Goal: Information Seeking & Learning: Learn about a topic

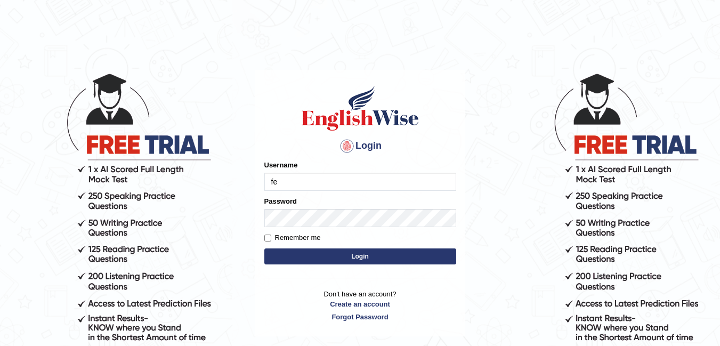
type input "Fely_1975"
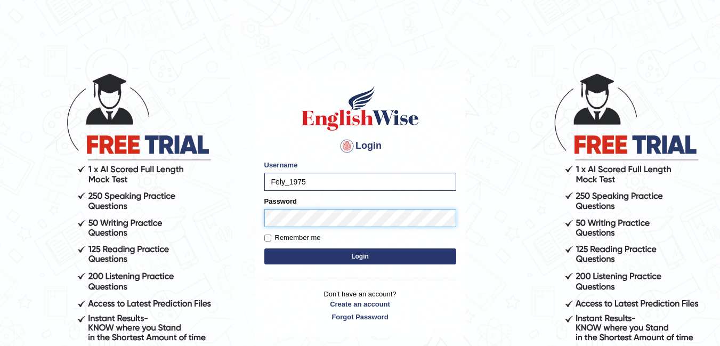
click at [264, 248] on button "Login" at bounding box center [360, 256] width 192 height 16
click at [363, 260] on button "Login" at bounding box center [360, 256] width 192 height 16
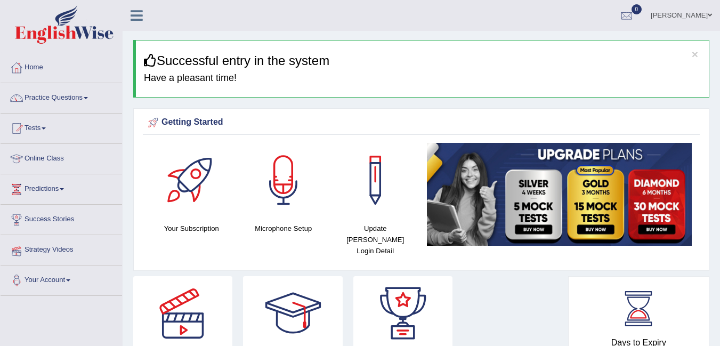
click at [52, 159] on link "Online Class" at bounding box center [62, 157] width 122 height 27
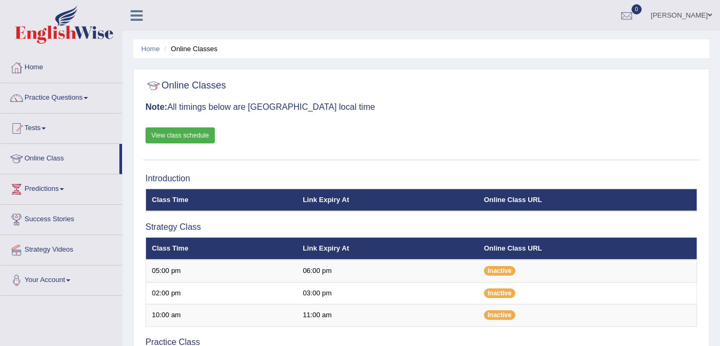
click at [69, 100] on link "Practice Questions" at bounding box center [62, 96] width 122 height 27
click at [73, 93] on link "Practice Questions" at bounding box center [62, 96] width 122 height 27
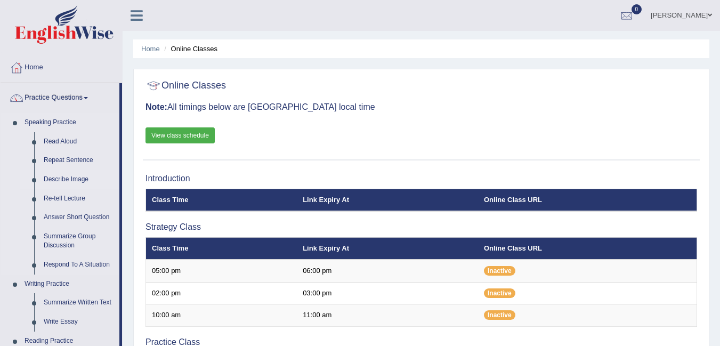
click at [67, 178] on link "Describe Image" at bounding box center [79, 179] width 81 height 19
click at [67, 158] on link "Repeat Sentence" at bounding box center [79, 160] width 81 height 19
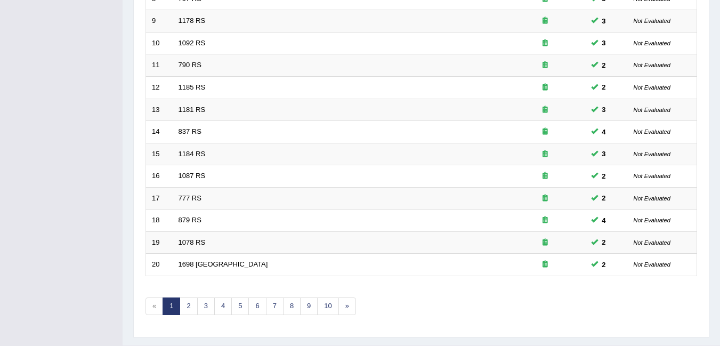
scroll to position [352, 0]
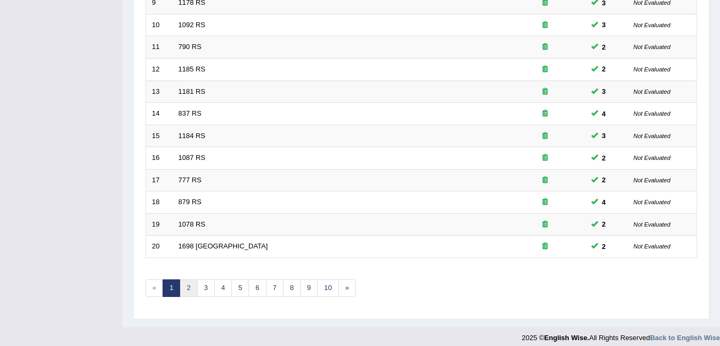
click at [183, 291] on link "2" at bounding box center [189, 288] width 18 height 18
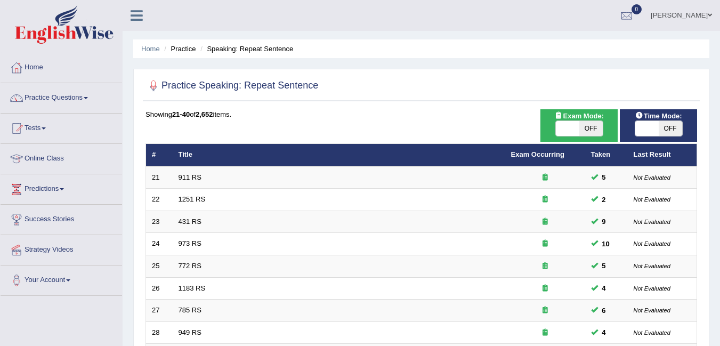
click at [376, 231] on td "431 RS" at bounding box center [339, 222] width 333 height 22
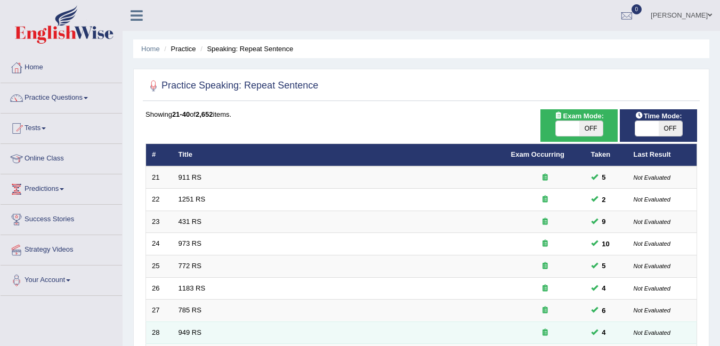
click at [459, 331] on td "949 RS" at bounding box center [339, 333] width 333 height 22
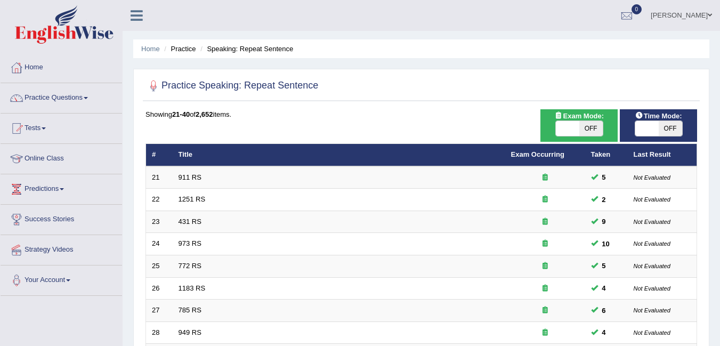
click at [545, 54] on ul "Home Practice Speaking: Repeat Sentence" at bounding box center [421, 48] width 576 height 19
click at [88, 105] on link "Practice Questions" at bounding box center [62, 96] width 122 height 27
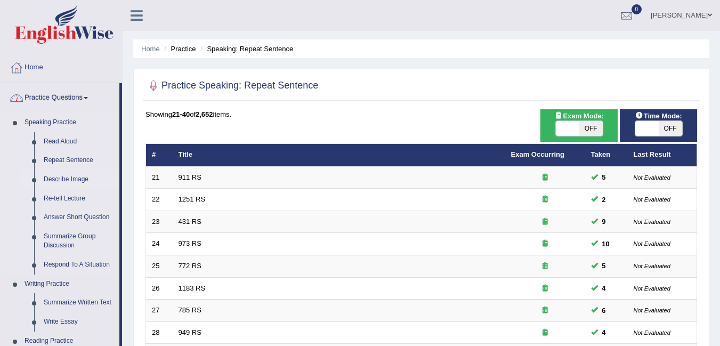
click at [89, 178] on link "Describe Image" at bounding box center [79, 179] width 81 height 19
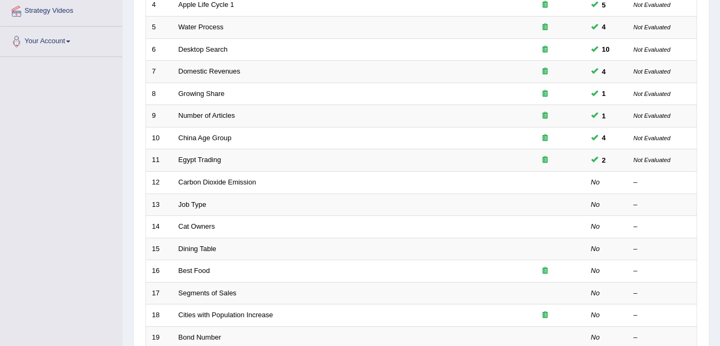
scroll to position [236, 0]
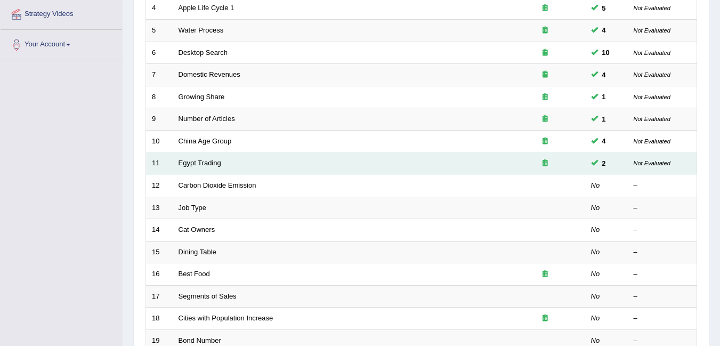
click at [203, 173] on td "Egypt Trading" at bounding box center [339, 163] width 333 height 22
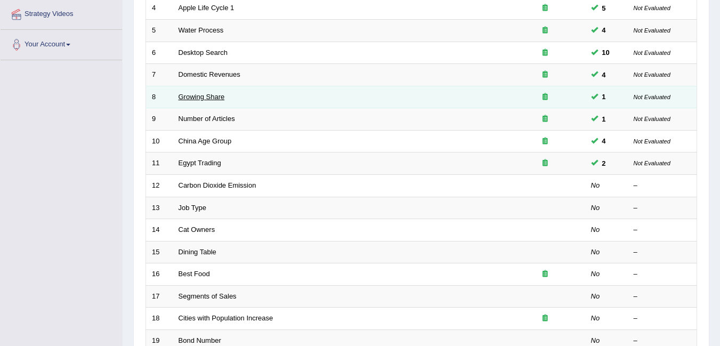
click at [202, 95] on link "Growing Share" at bounding box center [202, 97] width 46 height 8
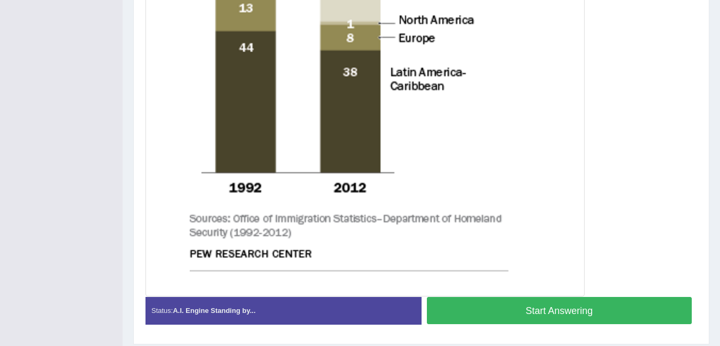
scroll to position [554, 0]
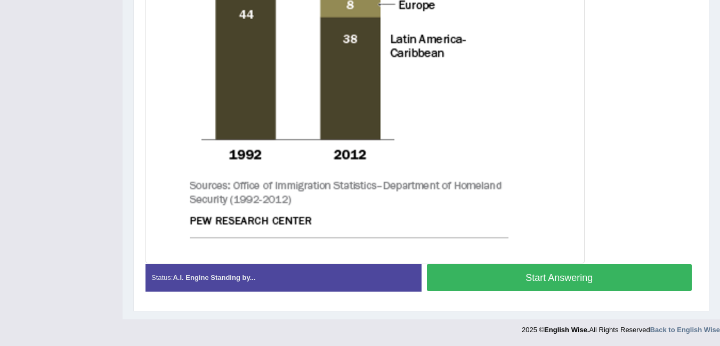
click at [625, 277] on button "Start Answering" at bounding box center [560, 277] width 266 height 27
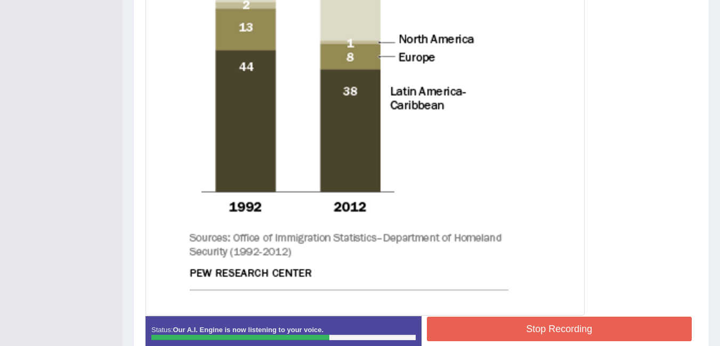
scroll to position [556, 0]
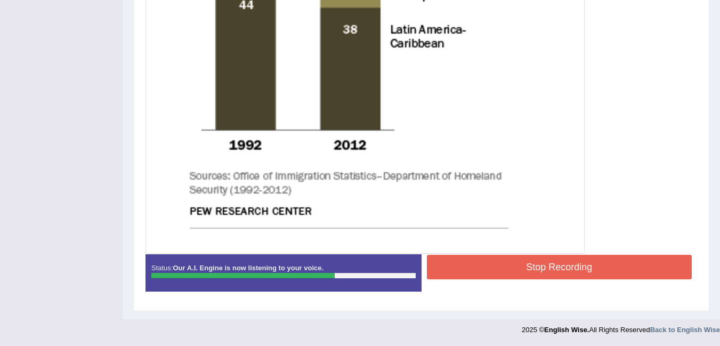
click at [609, 266] on button "Stop Recording" at bounding box center [560, 267] width 266 height 25
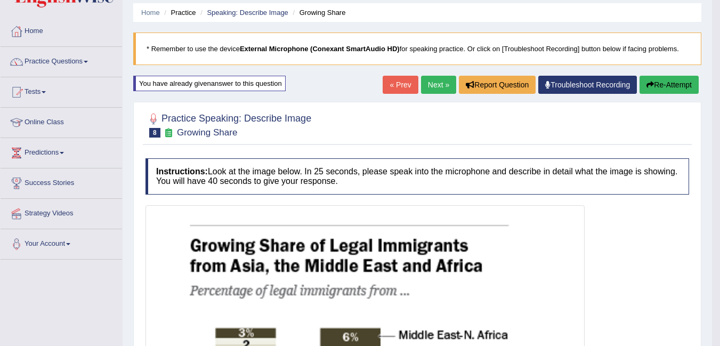
scroll to position [0, 0]
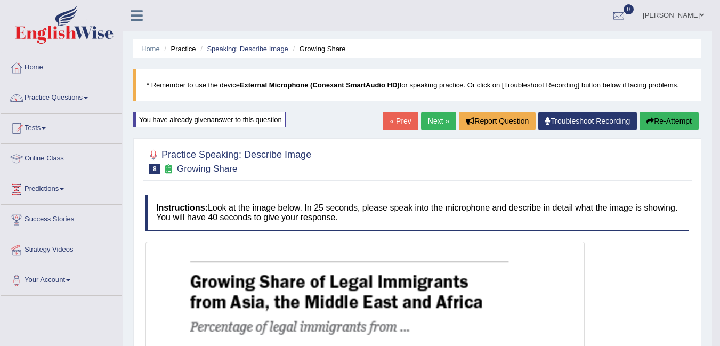
click at [670, 126] on button "Re-Attempt" at bounding box center [669, 121] width 59 height 18
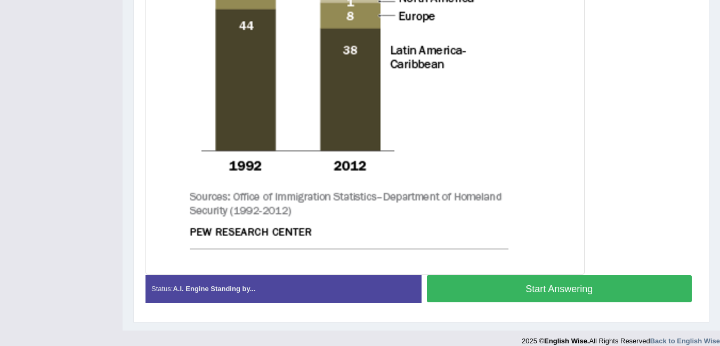
scroll to position [553, 0]
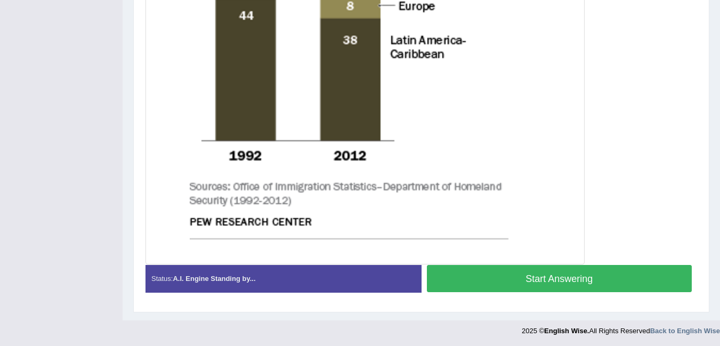
click at [639, 277] on button "Start Answering" at bounding box center [560, 278] width 266 height 27
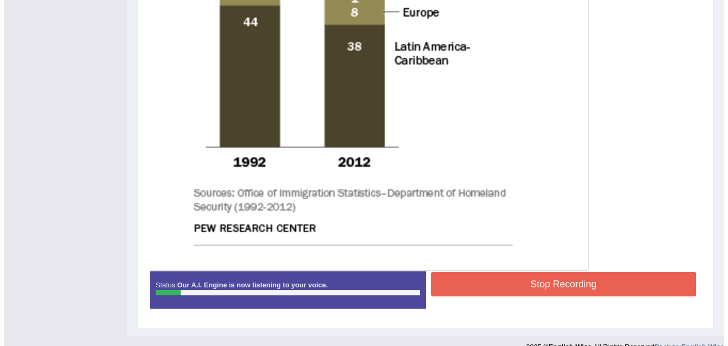
scroll to position [556, 0]
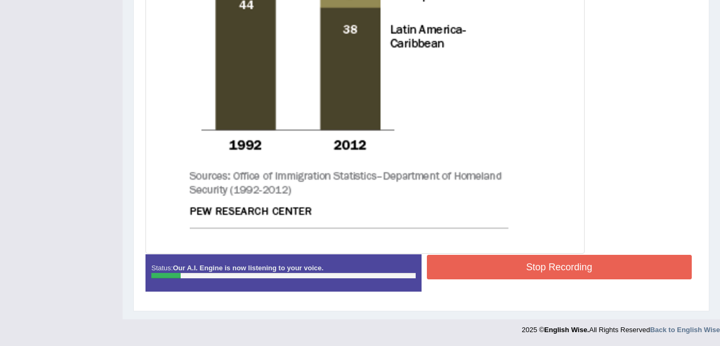
click at [622, 266] on button "Stop Recording" at bounding box center [560, 267] width 266 height 25
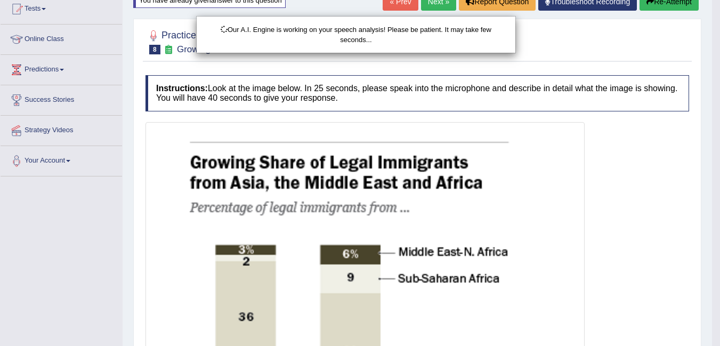
scroll to position [0, 0]
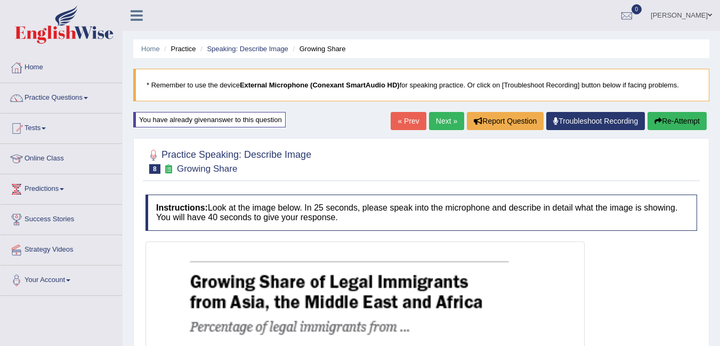
click at [676, 115] on div "Updating answer..." at bounding box center [360, 173] width 720 height 346
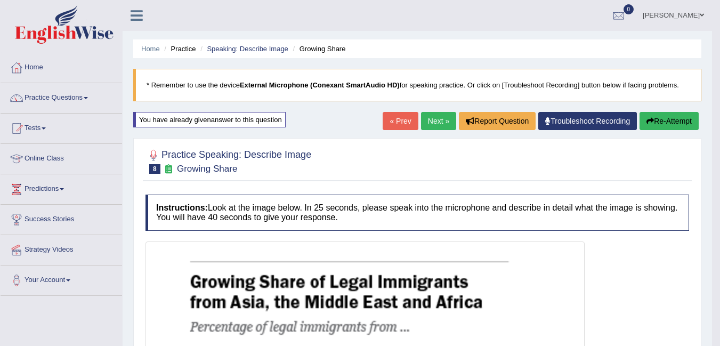
click at [666, 119] on button "Re-Attempt" at bounding box center [669, 121] width 59 height 18
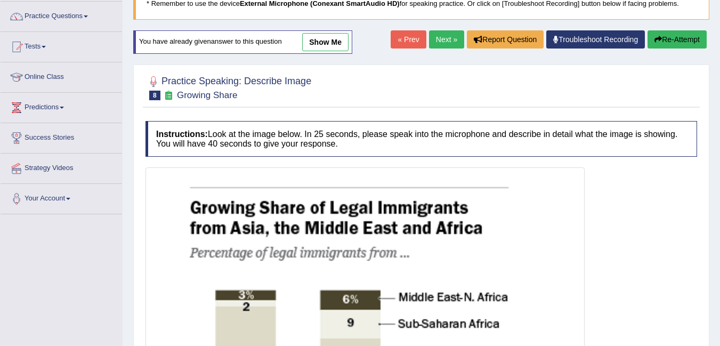
scroll to position [90, 0]
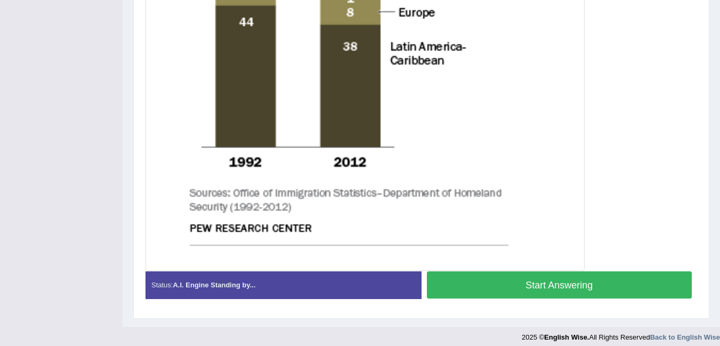
scroll to position [554, 0]
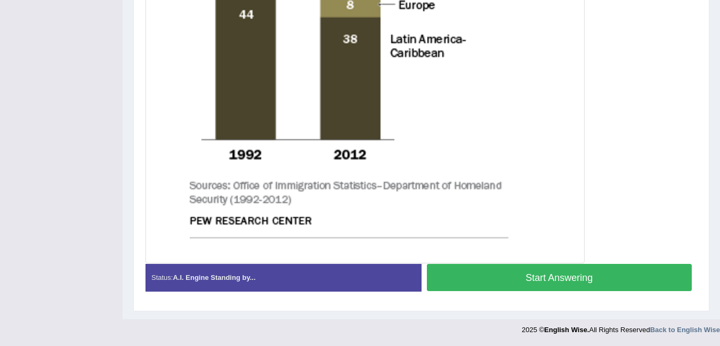
click at [643, 279] on button "Start Answering" at bounding box center [560, 277] width 266 height 27
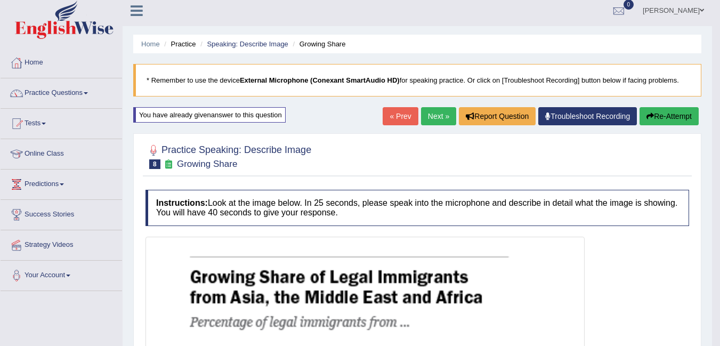
scroll to position [0, 0]
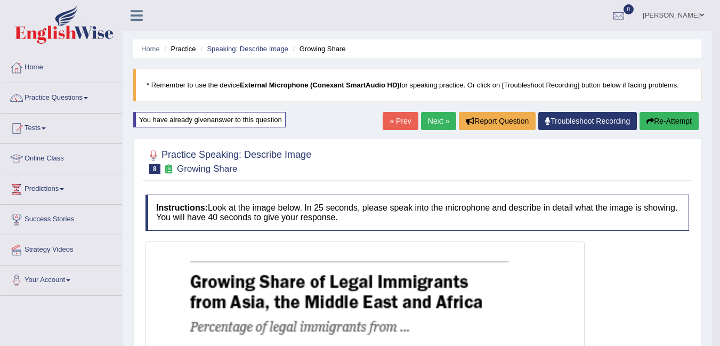
click at [673, 122] on button "Re-Attempt" at bounding box center [669, 121] width 59 height 18
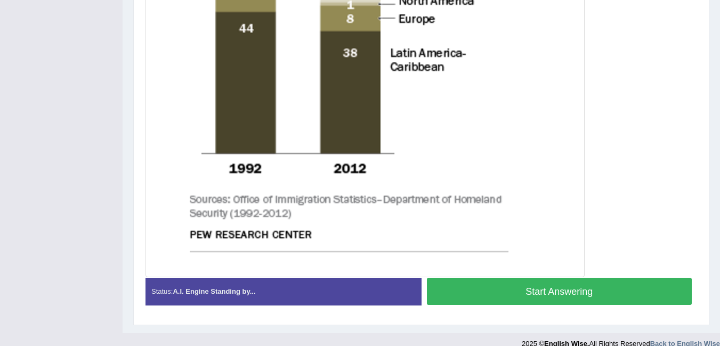
scroll to position [554, 0]
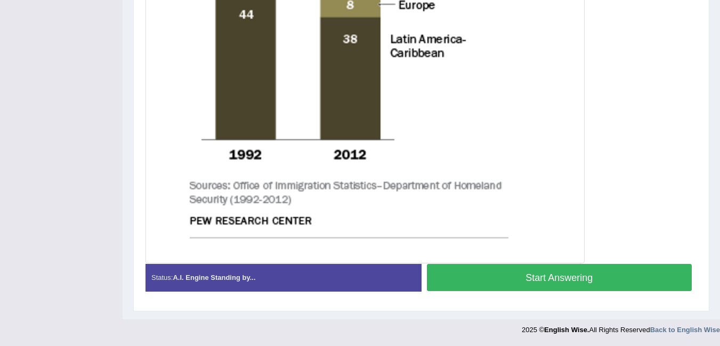
click at [620, 280] on button "Start Answering" at bounding box center [560, 277] width 266 height 27
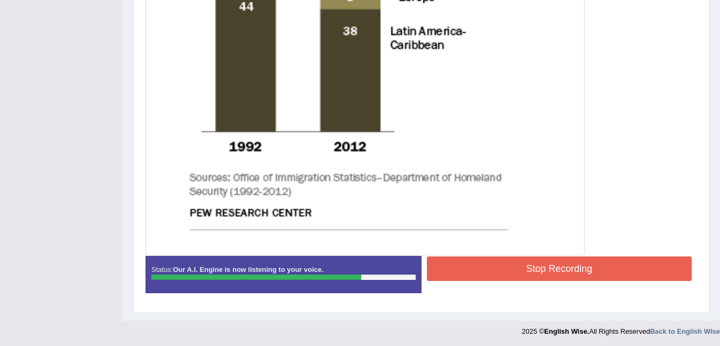
scroll to position [553, 0]
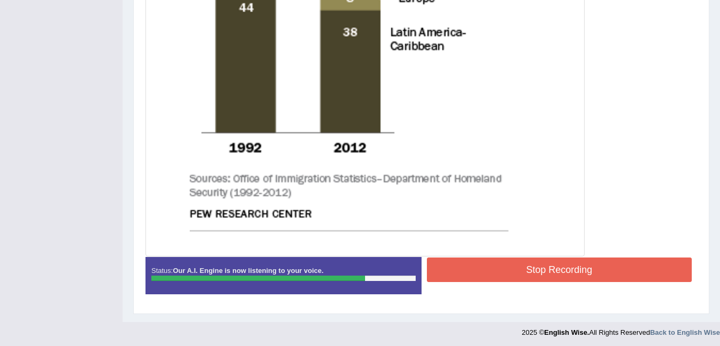
click at [624, 276] on button "Stop Recording" at bounding box center [560, 270] width 266 height 25
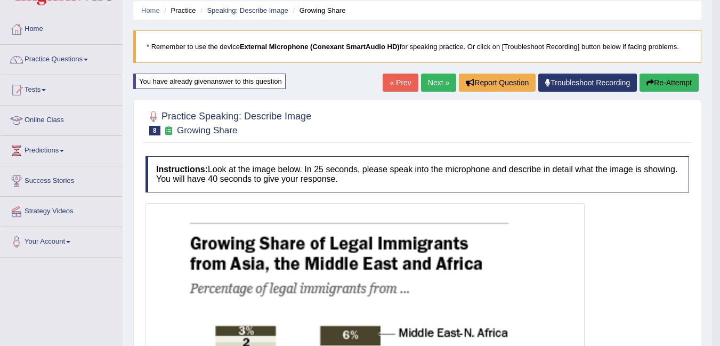
scroll to position [0, 0]
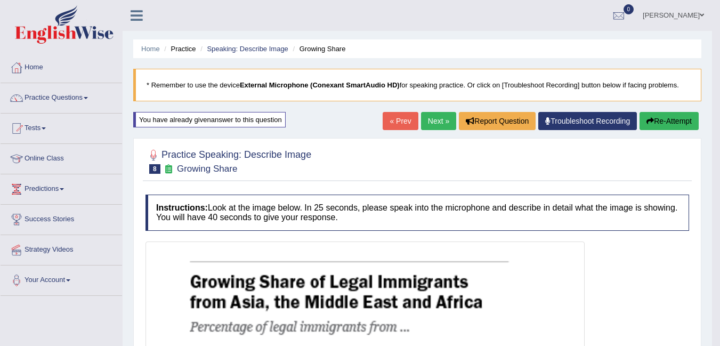
click at [672, 118] on button "Re-Attempt" at bounding box center [669, 121] width 59 height 18
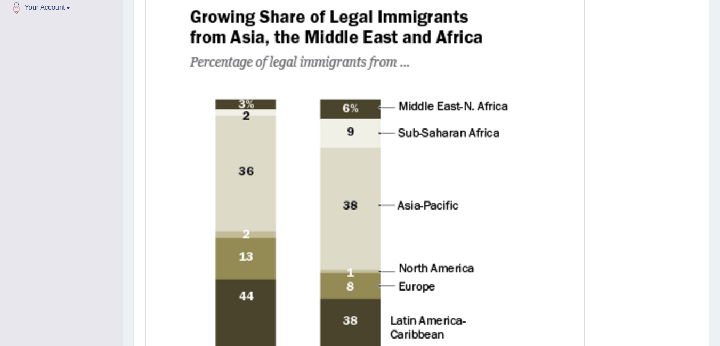
scroll to position [267, 0]
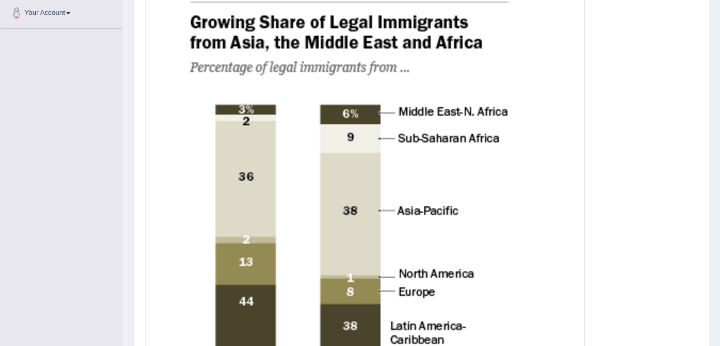
click at [584, 182] on div at bounding box center [365, 266] width 439 height 568
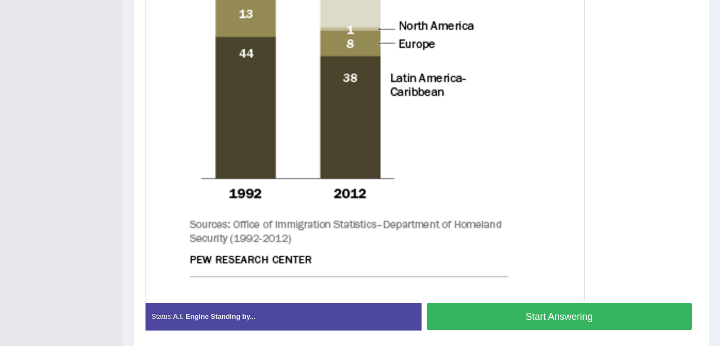
scroll to position [554, 0]
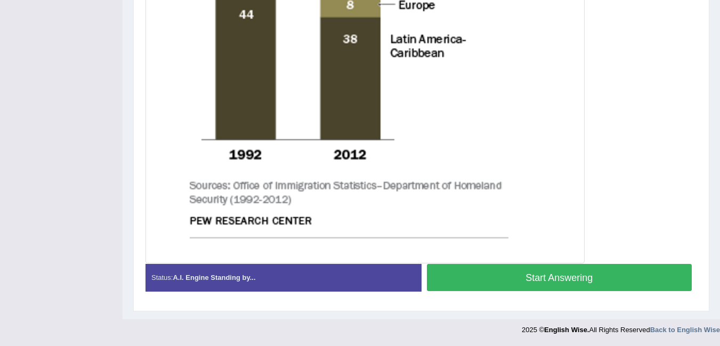
click at [612, 278] on button "Start Answering" at bounding box center [560, 277] width 266 height 27
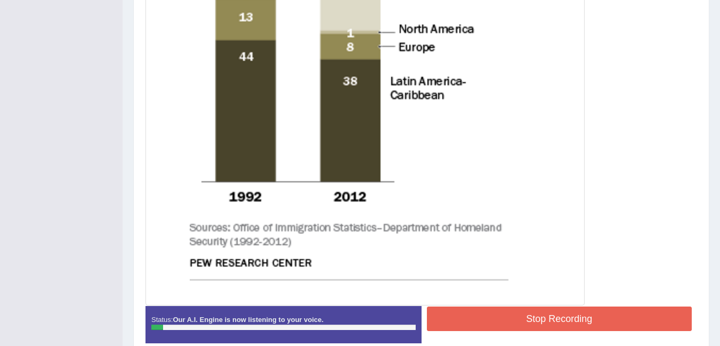
scroll to position [556, 0]
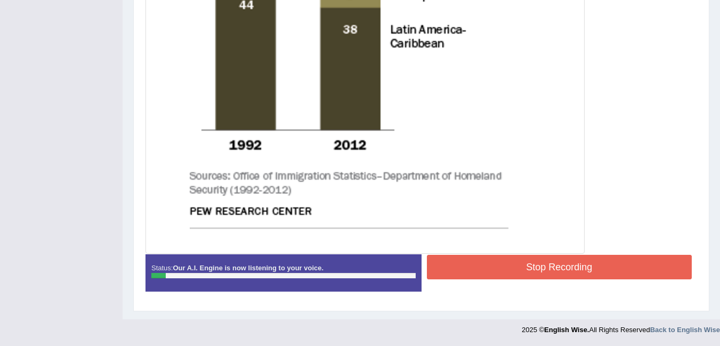
click at [610, 272] on button "Stop Recording" at bounding box center [560, 267] width 266 height 25
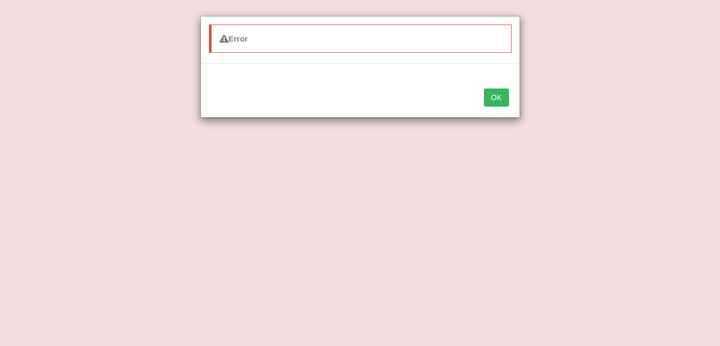
click at [499, 98] on button "OK" at bounding box center [496, 98] width 25 height 18
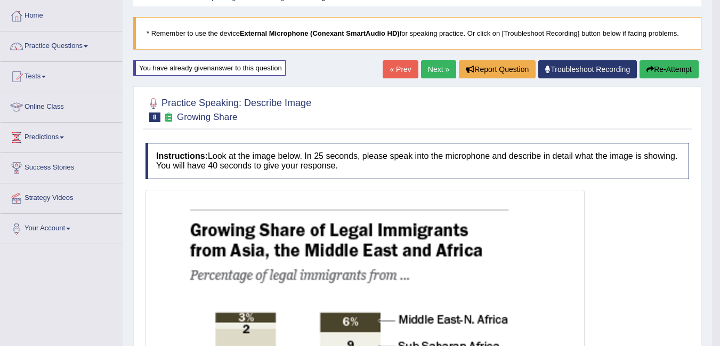
scroll to position [0, 0]
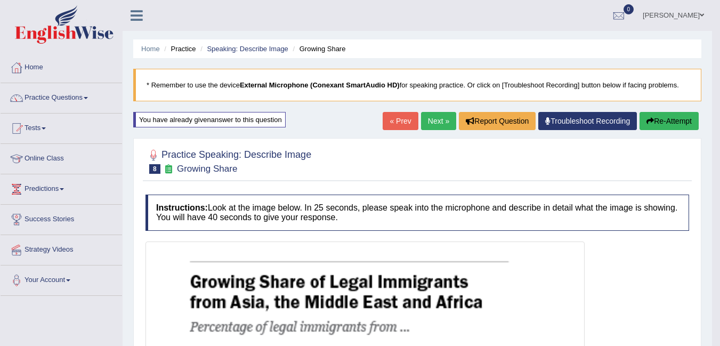
click at [681, 119] on button "Re-Attempt" at bounding box center [669, 121] width 59 height 18
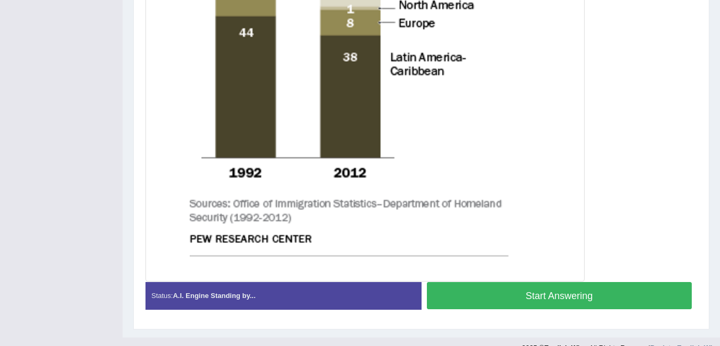
scroll to position [554, 0]
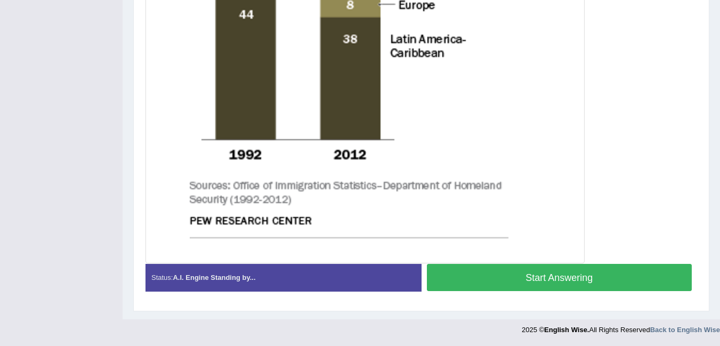
click at [621, 278] on button "Start Answering" at bounding box center [560, 277] width 266 height 27
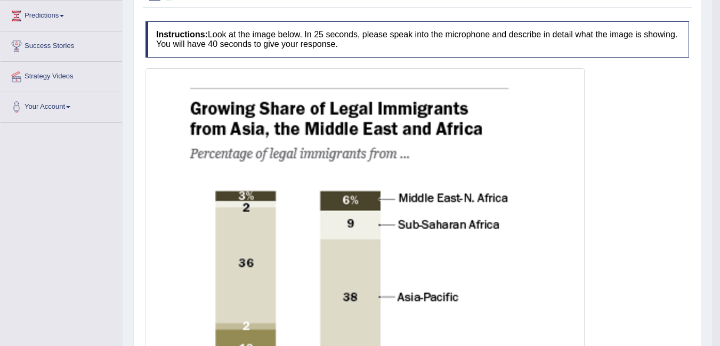
scroll to position [0, 0]
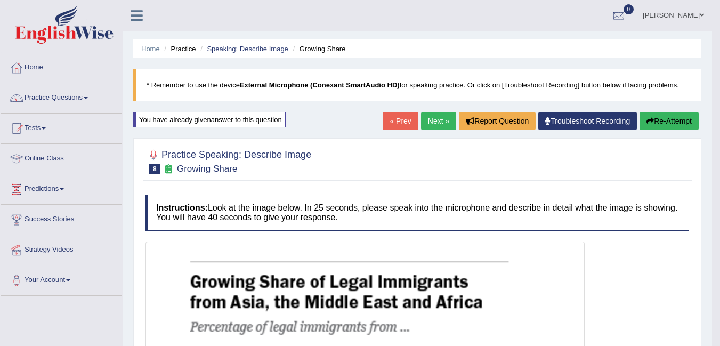
click at [669, 121] on button "Re-Attempt" at bounding box center [669, 121] width 59 height 18
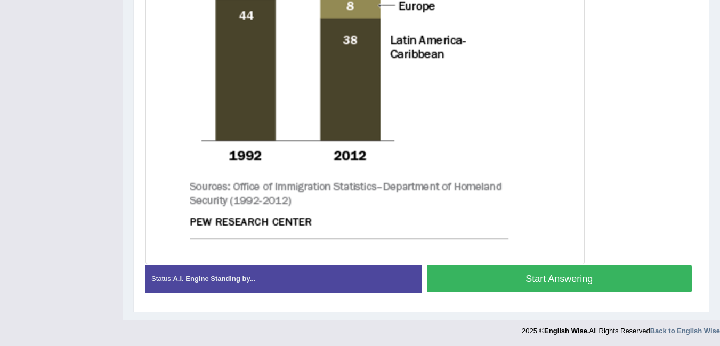
scroll to position [554, 0]
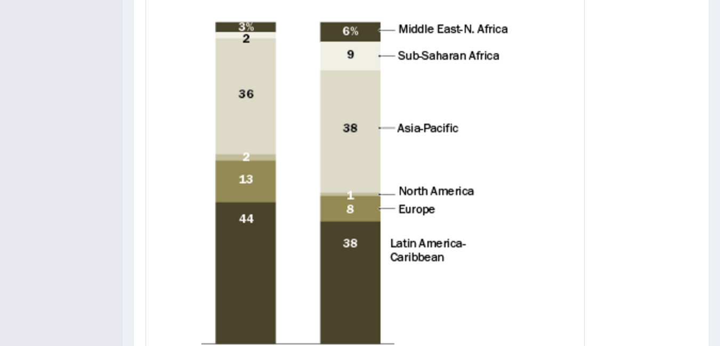
scroll to position [348, 0]
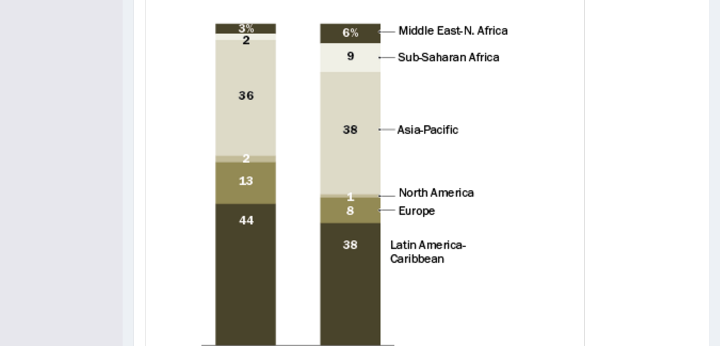
click at [490, 103] on img at bounding box center [365, 184] width 434 height 563
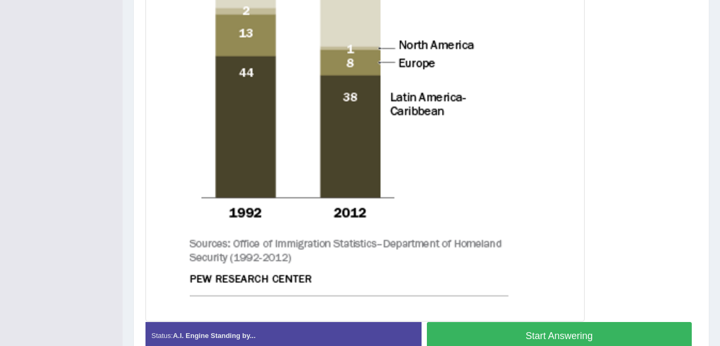
scroll to position [554, 0]
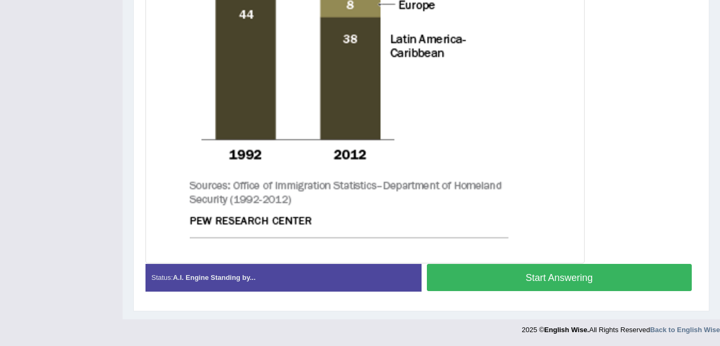
click at [561, 280] on button "Start Answering" at bounding box center [560, 277] width 266 height 27
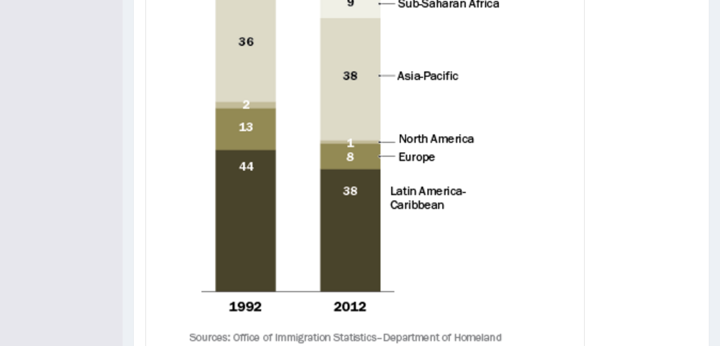
scroll to position [556, 0]
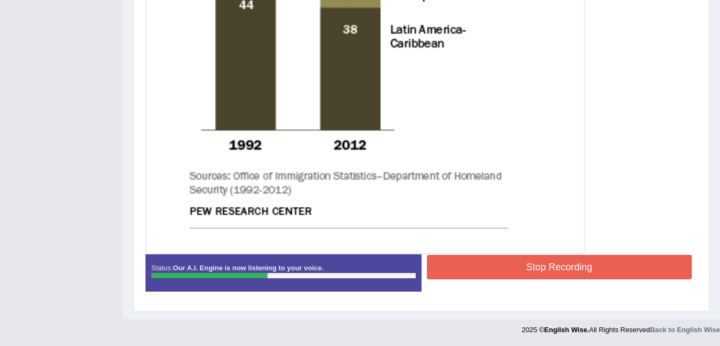
click at [582, 267] on button "Stop Recording" at bounding box center [560, 267] width 266 height 25
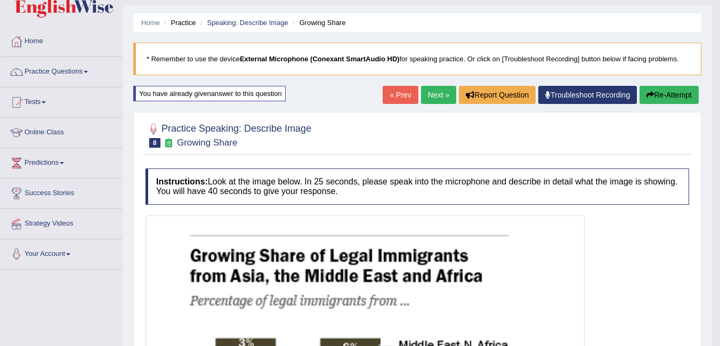
scroll to position [0, 0]
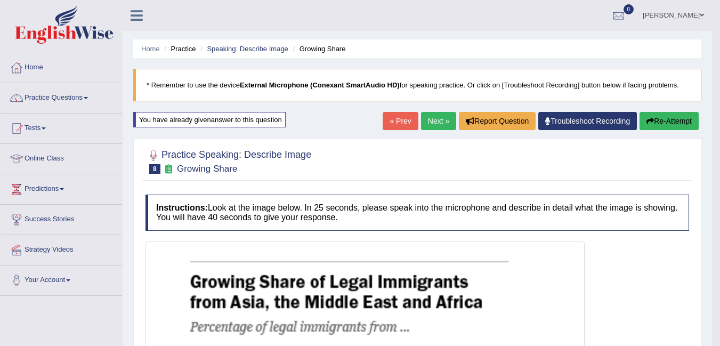
click at [676, 123] on button "Re-Attempt" at bounding box center [669, 121] width 59 height 18
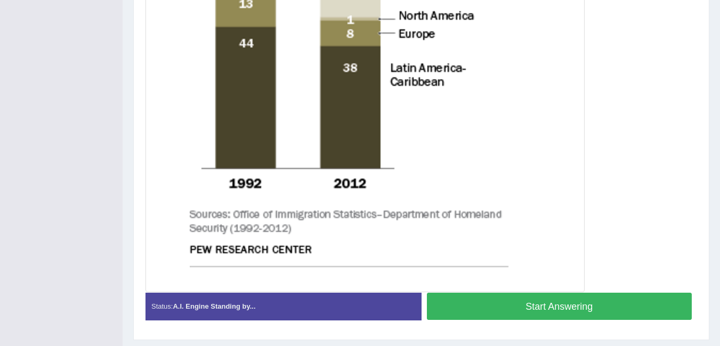
scroll to position [554, 0]
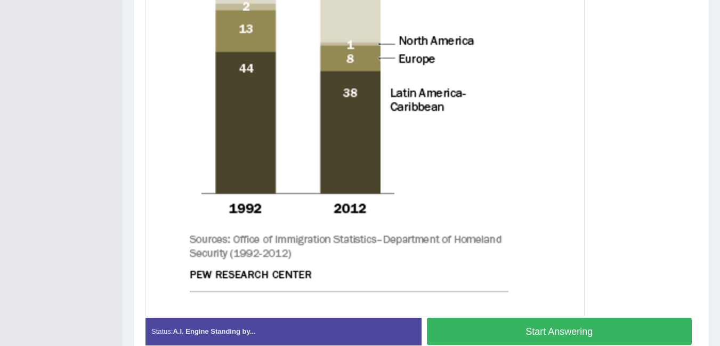
click at [630, 333] on button "Start Answering" at bounding box center [560, 331] width 266 height 27
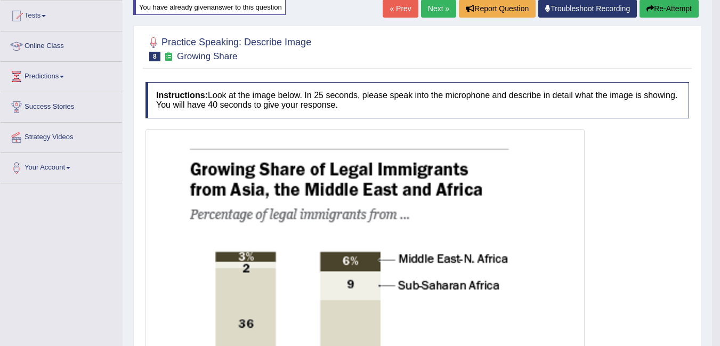
scroll to position [0, 0]
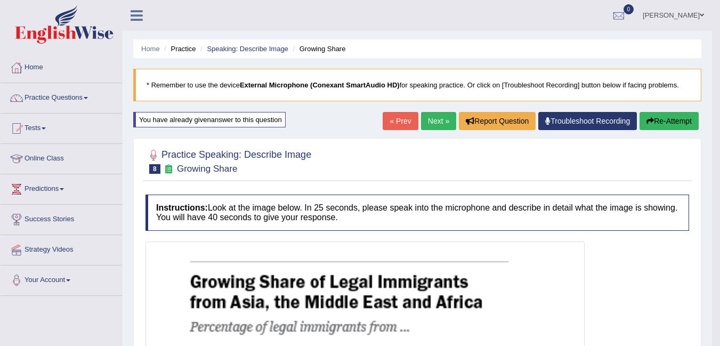
click at [670, 121] on button "Re-Attempt" at bounding box center [669, 121] width 59 height 18
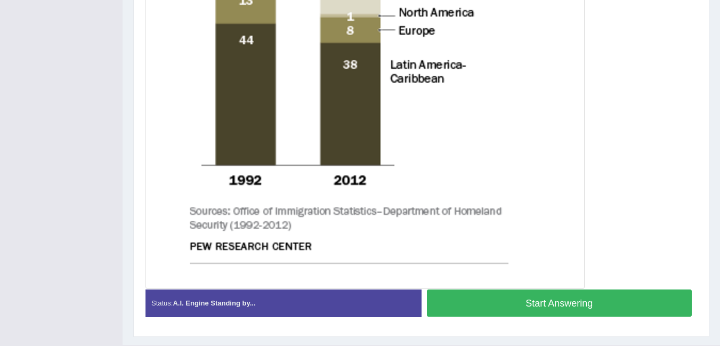
scroll to position [554, 0]
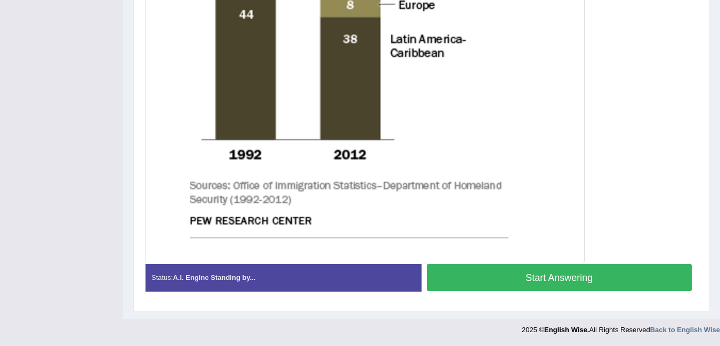
click at [641, 279] on button "Start Answering" at bounding box center [560, 277] width 266 height 27
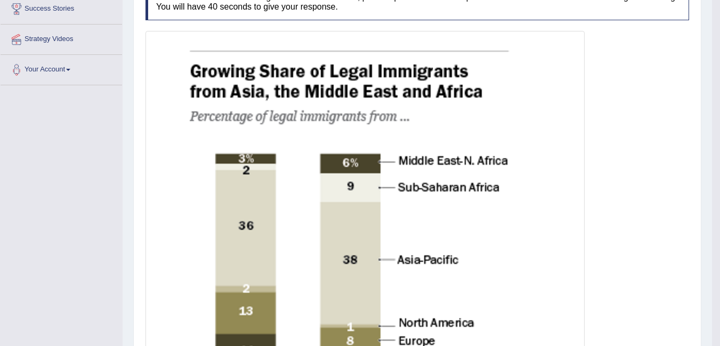
scroll to position [0, 0]
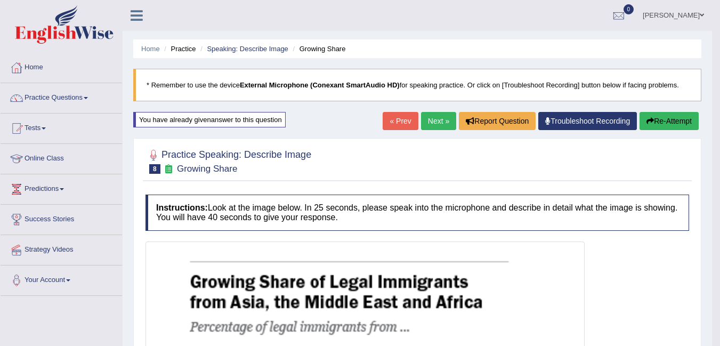
click at [667, 123] on button "Re-Attempt" at bounding box center [669, 121] width 59 height 18
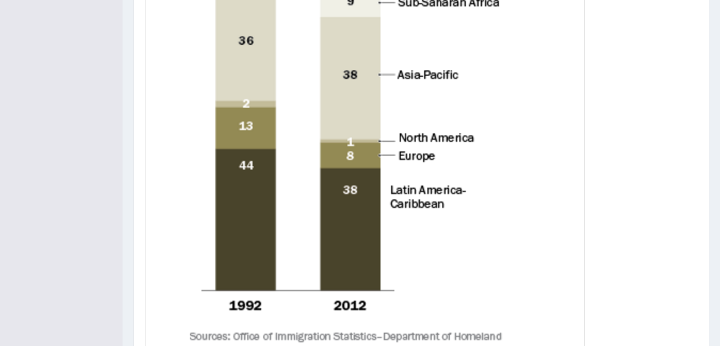
scroll to position [554, 0]
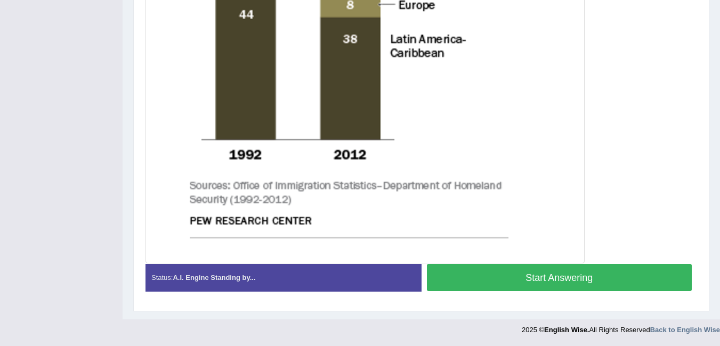
click at [611, 283] on button "Start Answering" at bounding box center [560, 277] width 266 height 27
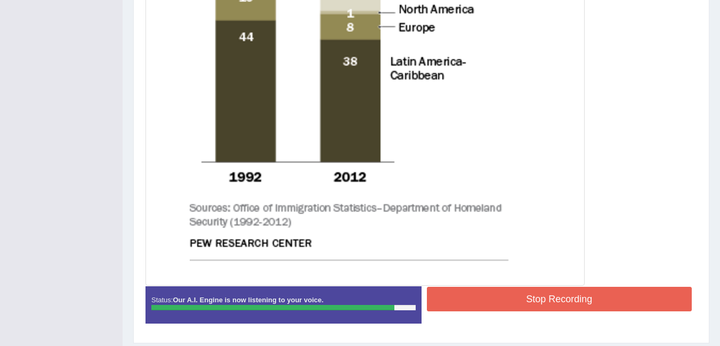
scroll to position [556, 0]
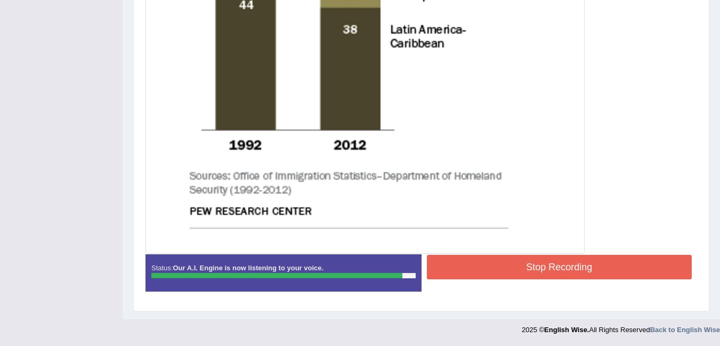
click at [626, 267] on button "Stop Recording" at bounding box center [560, 267] width 266 height 25
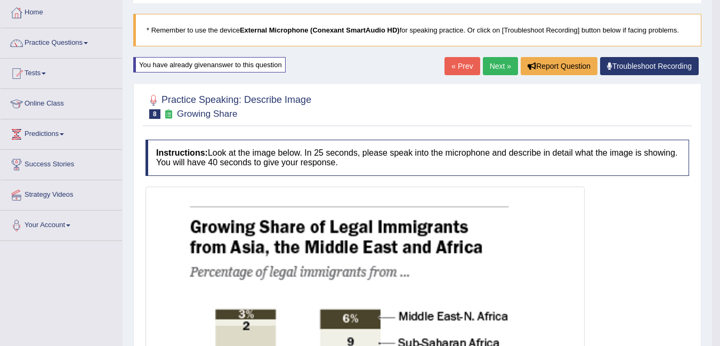
scroll to position [0, 0]
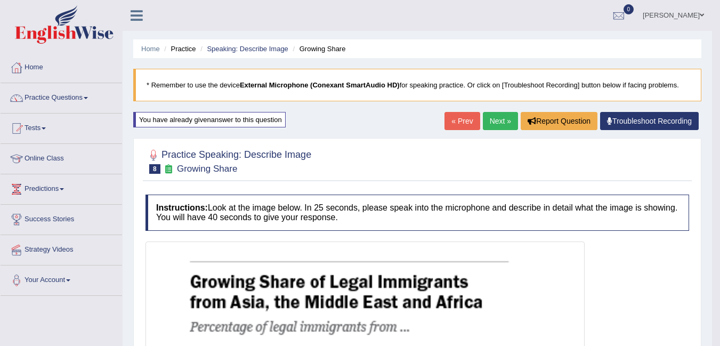
click at [498, 121] on link "Next »" at bounding box center [500, 121] width 35 height 18
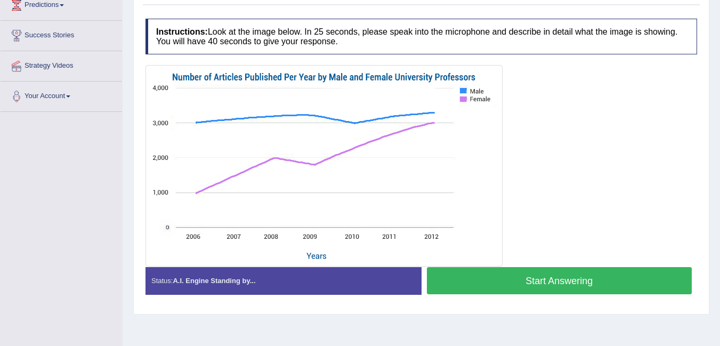
scroll to position [182, 0]
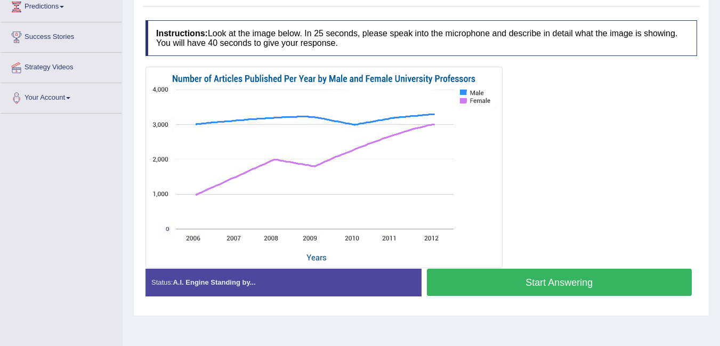
click at [607, 287] on button "Start Answering" at bounding box center [560, 282] width 266 height 27
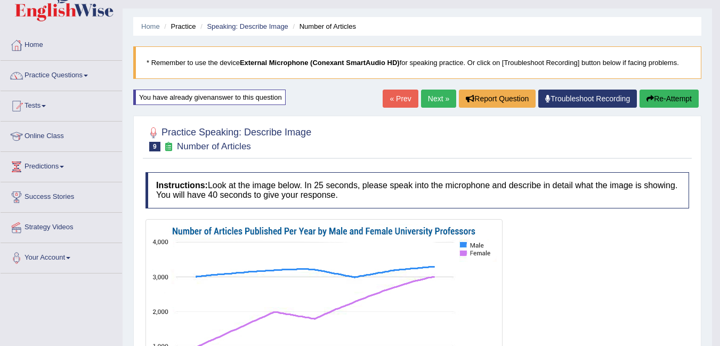
scroll to position [0, 0]
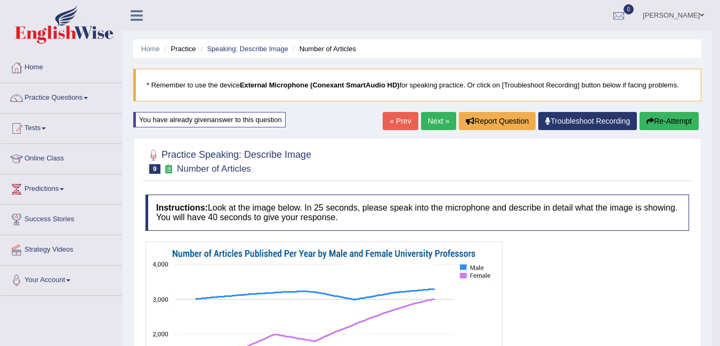
click at [668, 119] on button "Re-Attempt" at bounding box center [669, 121] width 59 height 18
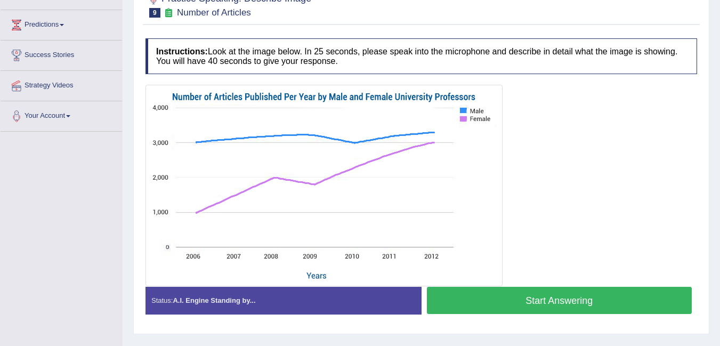
scroll to position [214, 0]
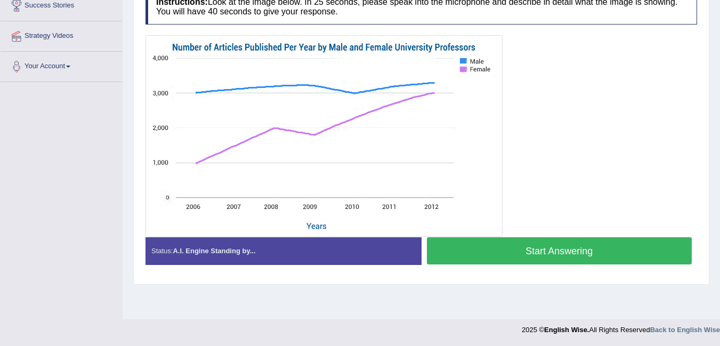
click at [530, 258] on button "Start Answering" at bounding box center [560, 250] width 266 height 27
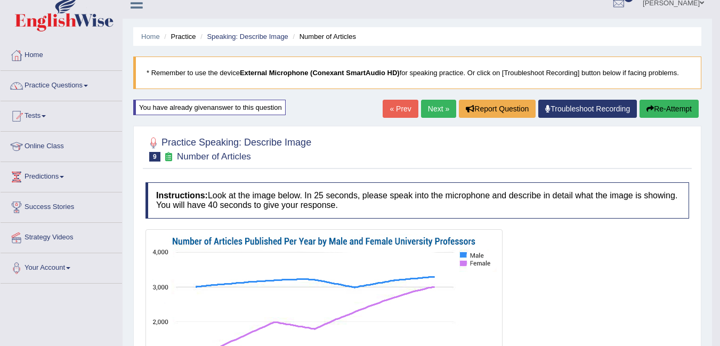
scroll to position [0, 0]
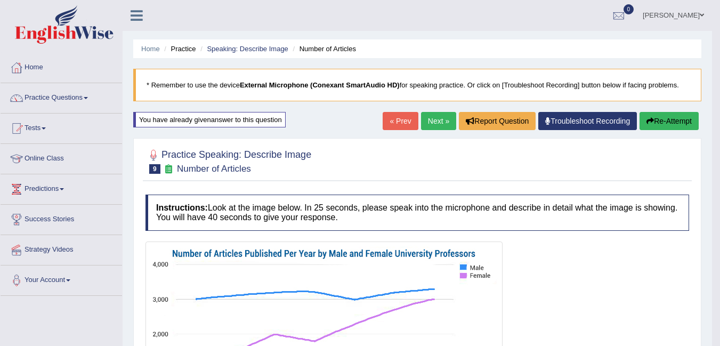
click at [660, 120] on button "Re-Attempt" at bounding box center [669, 121] width 59 height 18
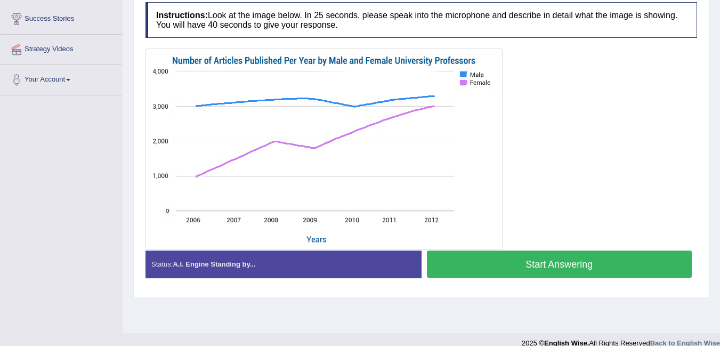
scroll to position [214, 0]
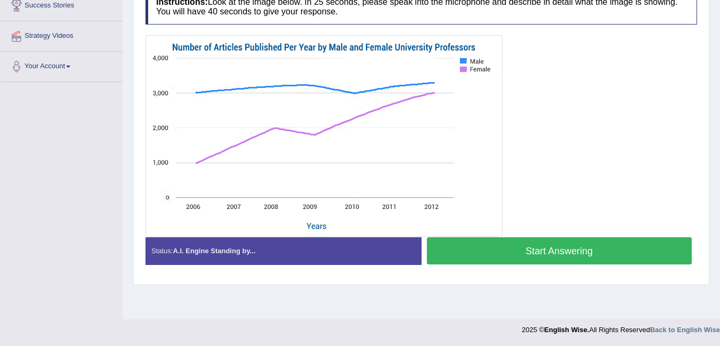
click at [684, 164] on div at bounding box center [422, 136] width 552 height 202
click at [615, 250] on button "Start Answering" at bounding box center [560, 250] width 266 height 27
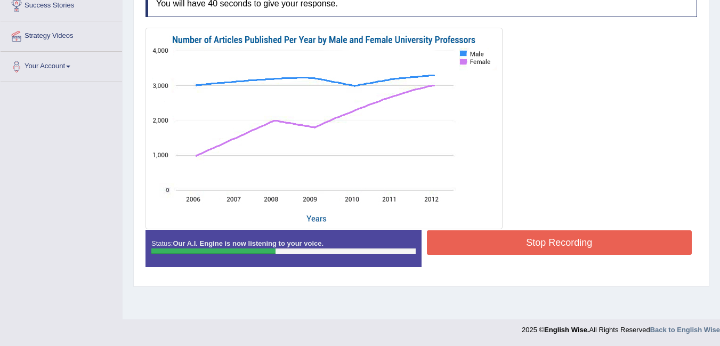
click at [664, 244] on button "Stop Recording" at bounding box center [560, 242] width 266 height 25
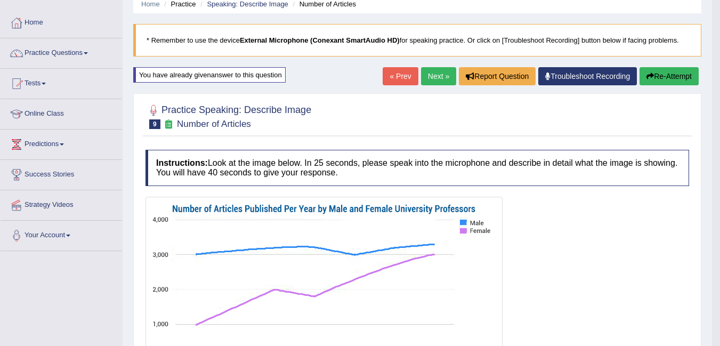
scroll to position [0, 0]
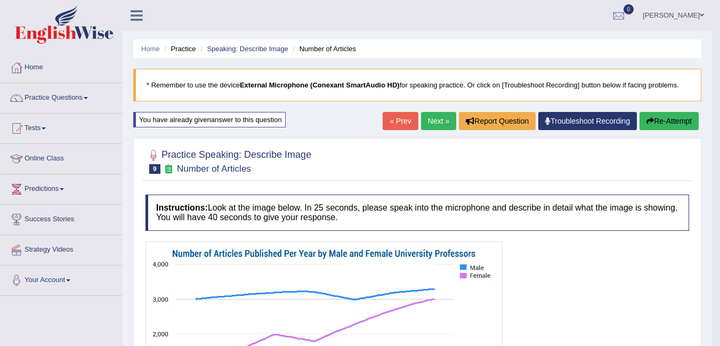
click at [652, 122] on button "Re-Attempt" at bounding box center [669, 121] width 59 height 18
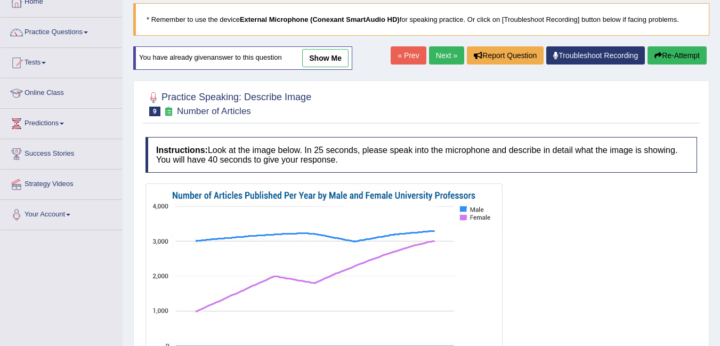
scroll to position [214, 0]
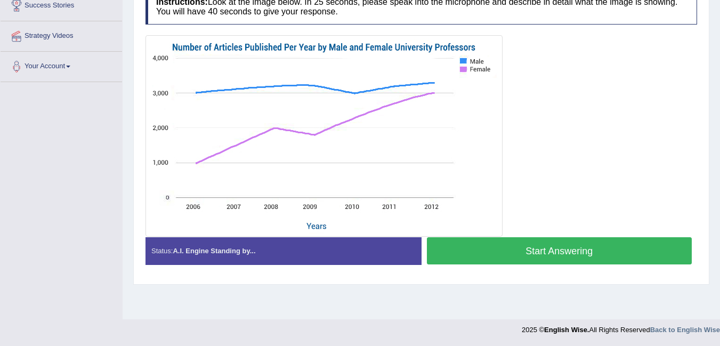
click at [628, 252] on button "Start Answering" at bounding box center [560, 250] width 266 height 27
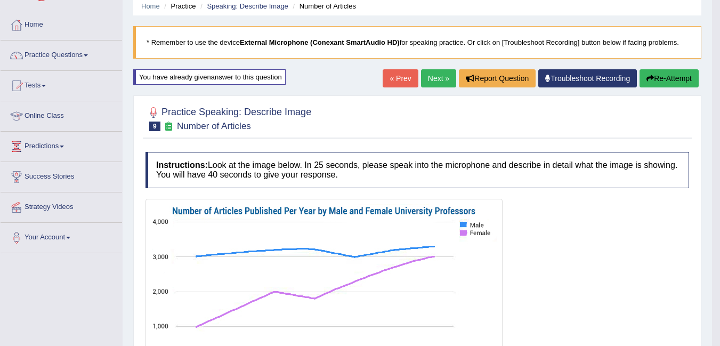
scroll to position [0, 0]
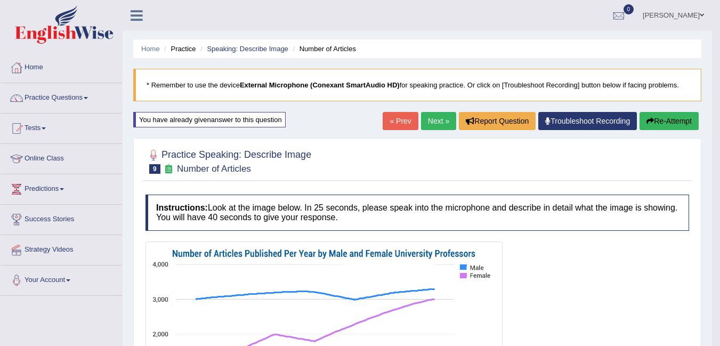
click at [663, 125] on button "Re-Attempt" at bounding box center [669, 121] width 59 height 18
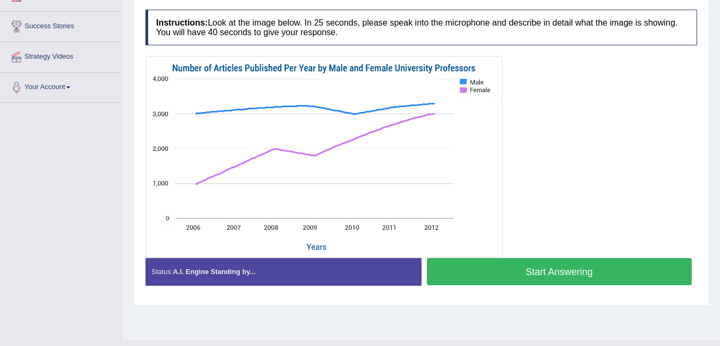
scroll to position [214, 0]
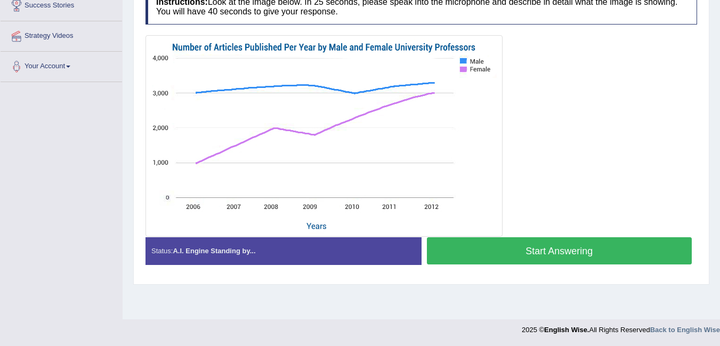
click at [146, 70] on div at bounding box center [324, 136] width 357 height 202
click at [562, 246] on button "Start Answering" at bounding box center [560, 250] width 266 height 27
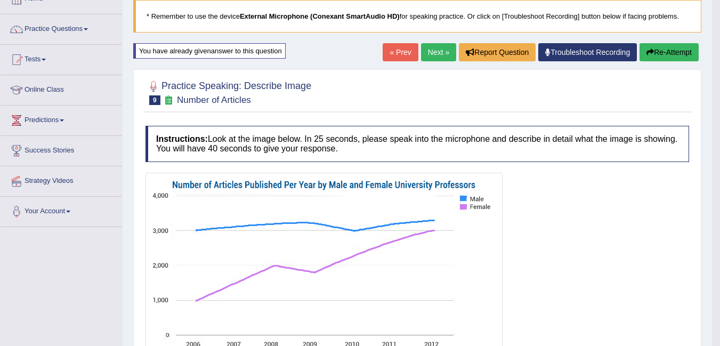
scroll to position [68, 0]
click at [672, 53] on button "Re-Attempt" at bounding box center [669, 53] width 59 height 18
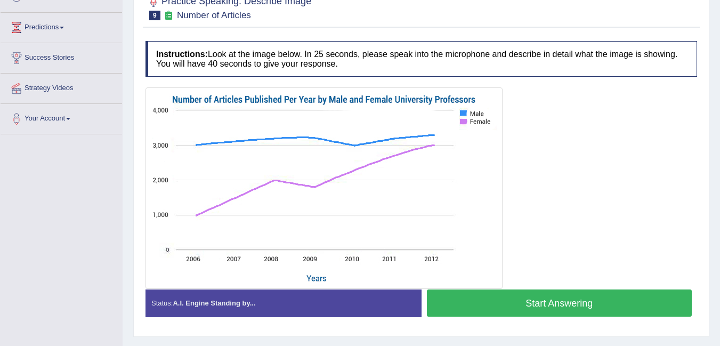
scroll to position [214, 0]
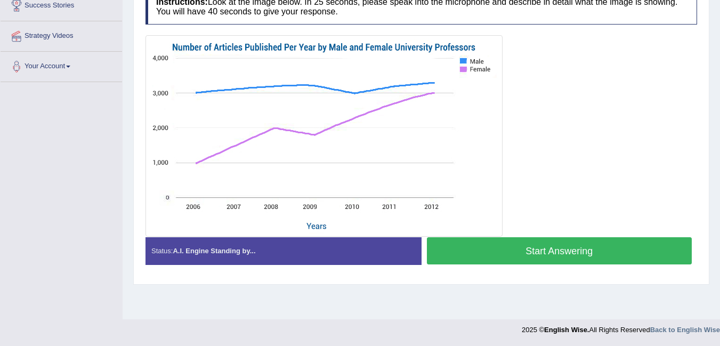
click at [590, 253] on button "Start Answering" at bounding box center [560, 250] width 266 height 27
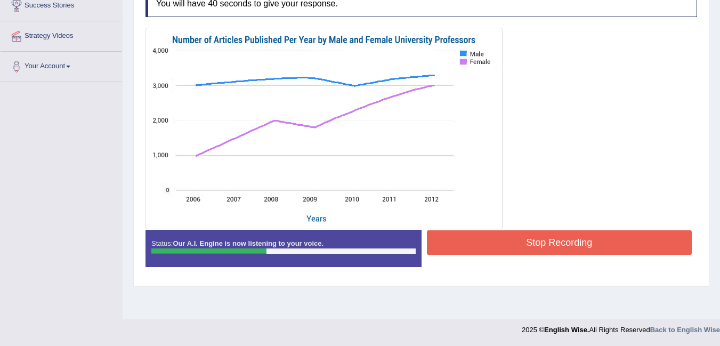
click at [611, 244] on button "Stop Recording" at bounding box center [560, 242] width 266 height 25
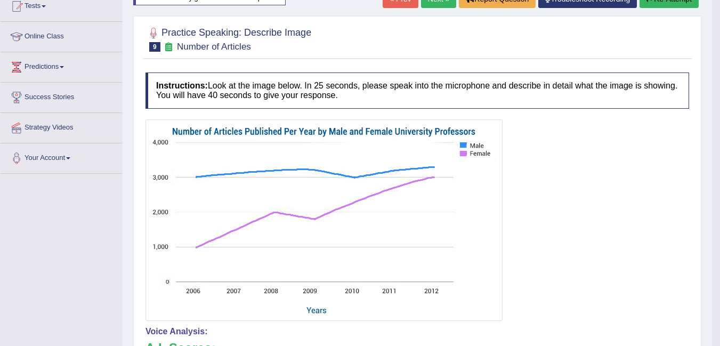
scroll to position [0, 0]
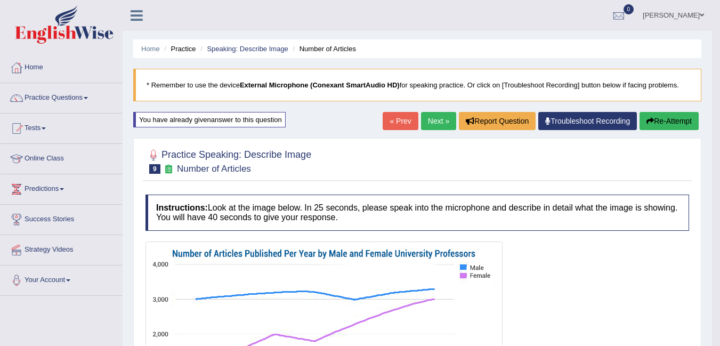
click at [659, 117] on button "Re-Attempt" at bounding box center [669, 121] width 59 height 18
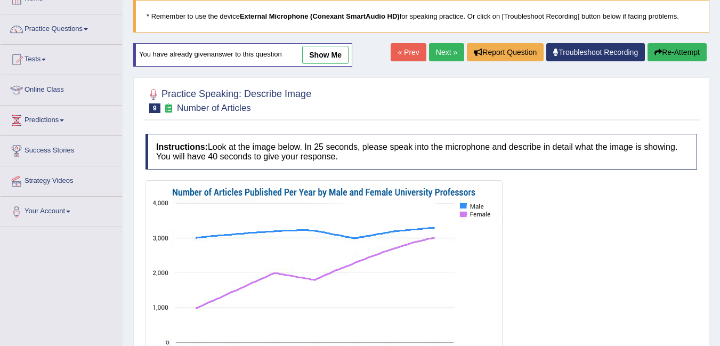
scroll to position [214, 0]
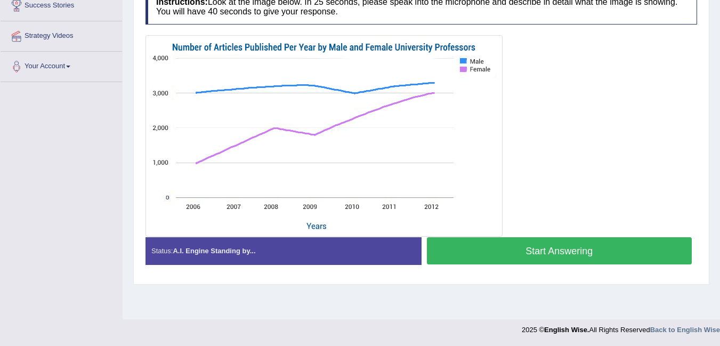
click at [528, 255] on button "Start Answering" at bounding box center [560, 250] width 266 height 27
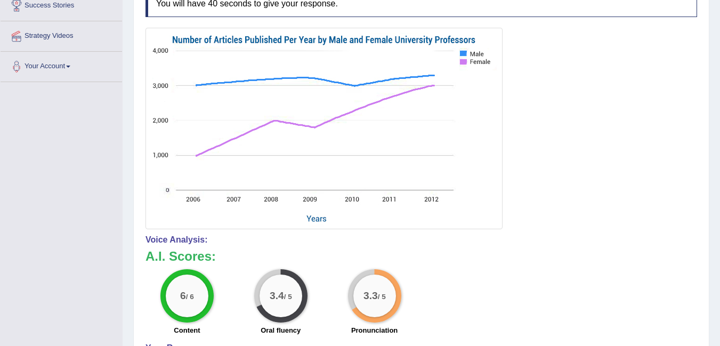
scroll to position [0, 0]
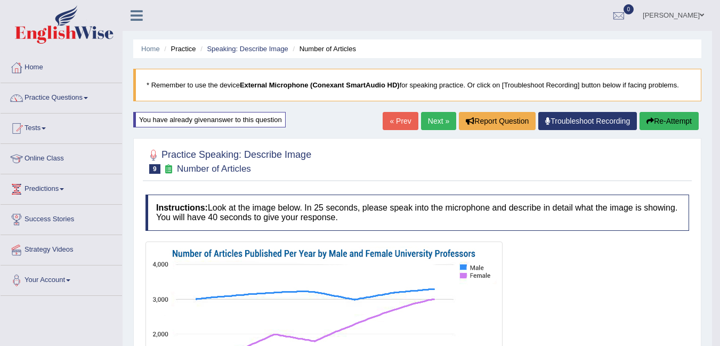
click at [431, 119] on link "Next »" at bounding box center [438, 121] width 35 height 18
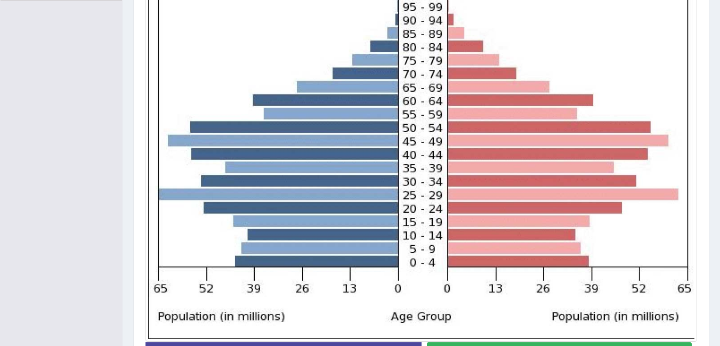
scroll to position [296, 0]
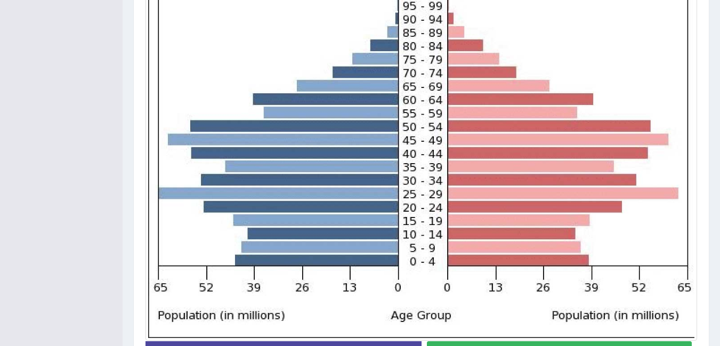
click at [655, 63] on img at bounding box center [421, 146] width 547 height 383
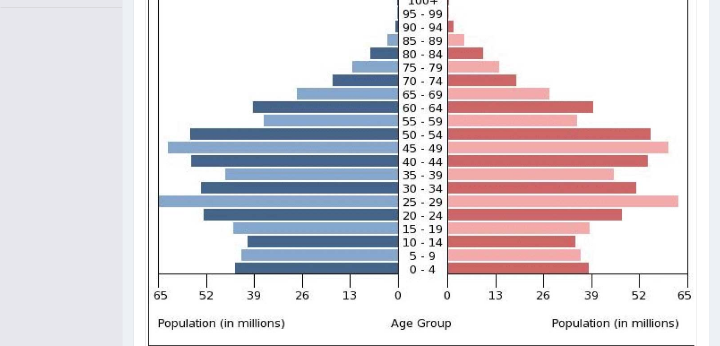
scroll to position [288, 0]
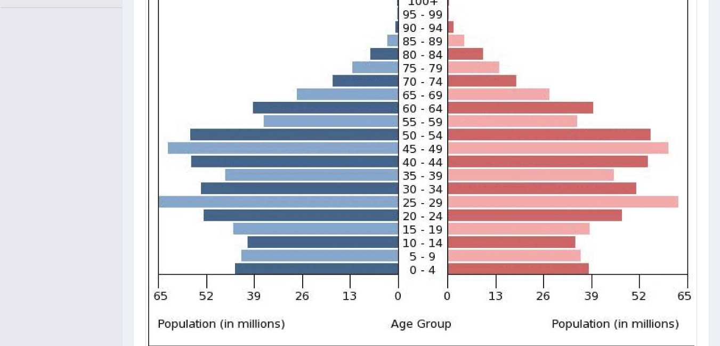
click at [423, 189] on img at bounding box center [421, 155] width 547 height 383
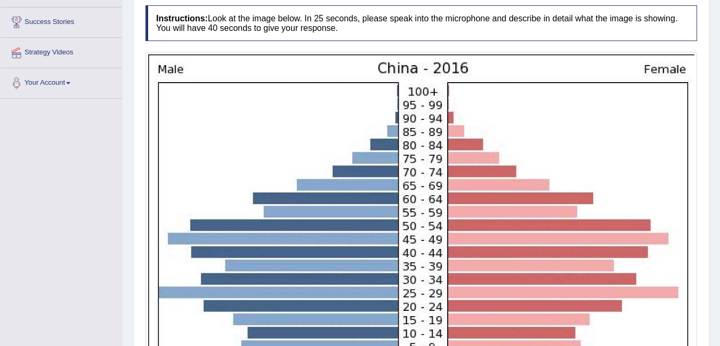
scroll to position [196, 0]
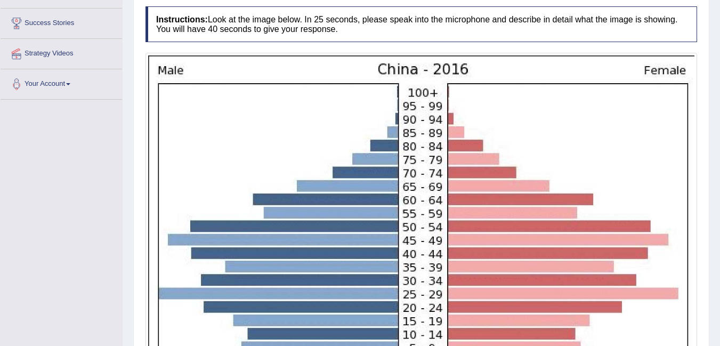
click at [681, 91] on img at bounding box center [421, 246] width 547 height 383
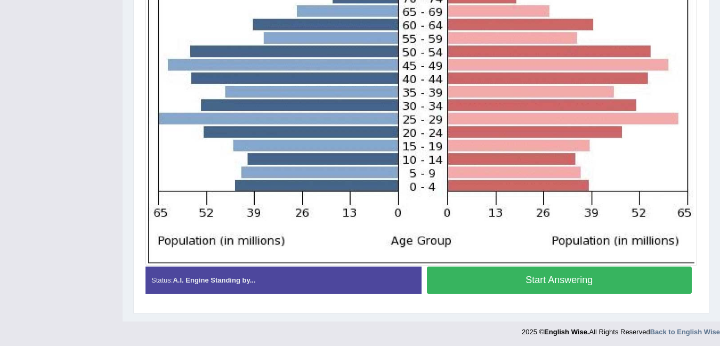
scroll to position [373, 0]
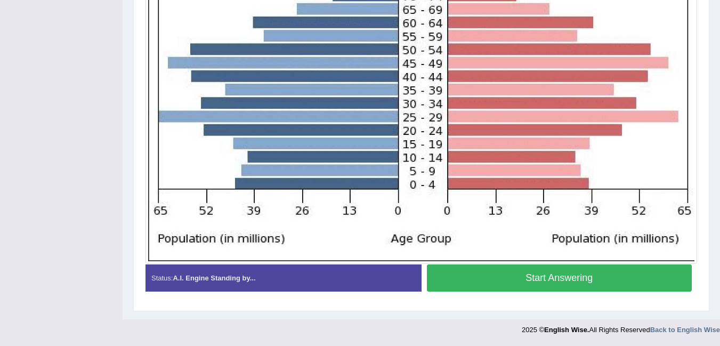
click at [615, 283] on button "Start Answering" at bounding box center [560, 277] width 266 height 27
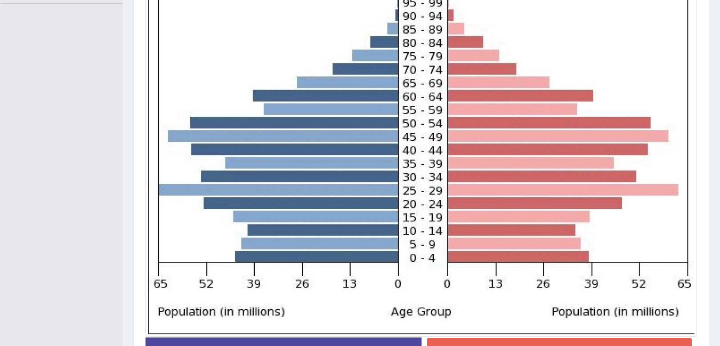
scroll to position [375, 0]
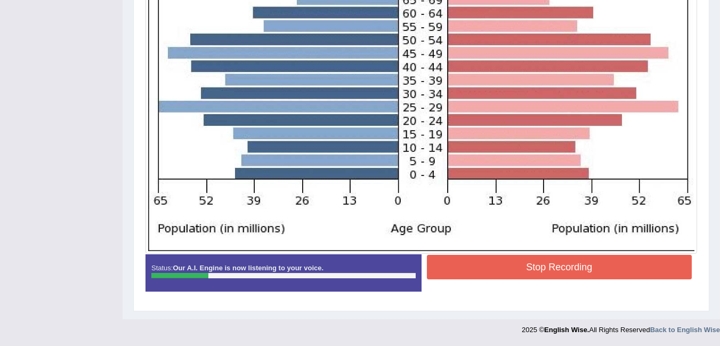
click at [623, 277] on button "Stop Recording" at bounding box center [560, 267] width 266 height 25
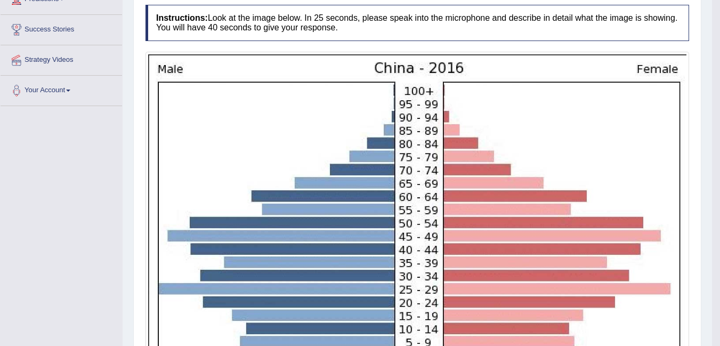
scroll to position [0, 0]
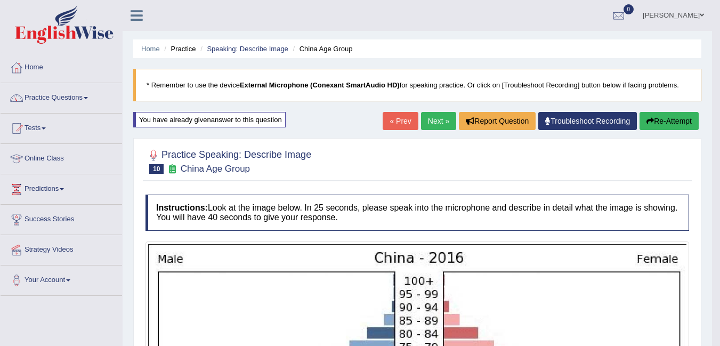
click at [673, 119] on button "Re-Attempt" at bounding box center [669, 121] width 59 height 18
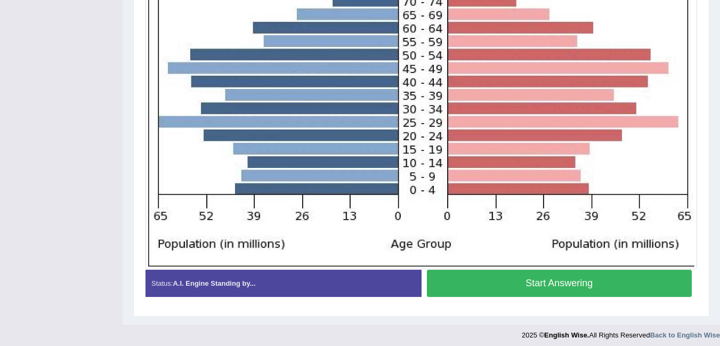
scroll to position [373, 0]
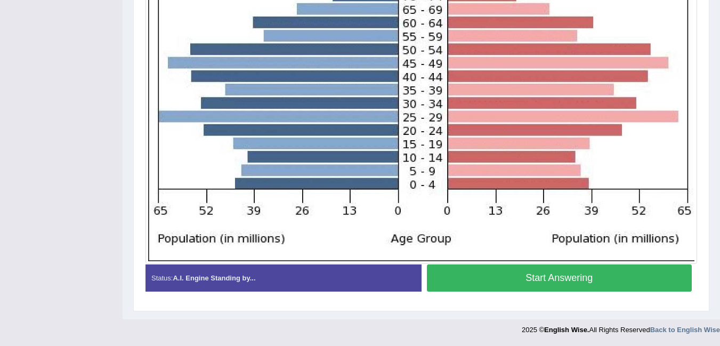
click at [611, 277] on button "Start Answering" at bounding box center [560, 277] width 266 height 27
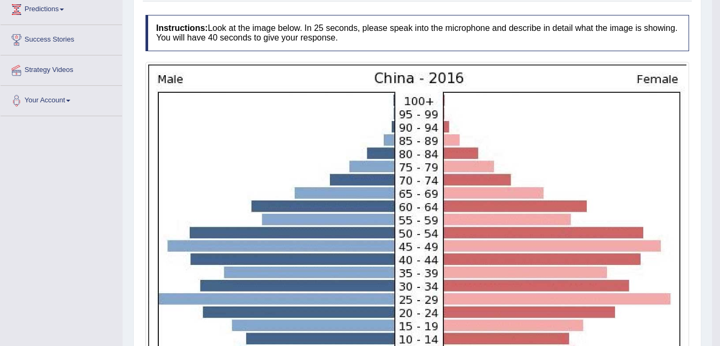
scroll to position [0, 0]
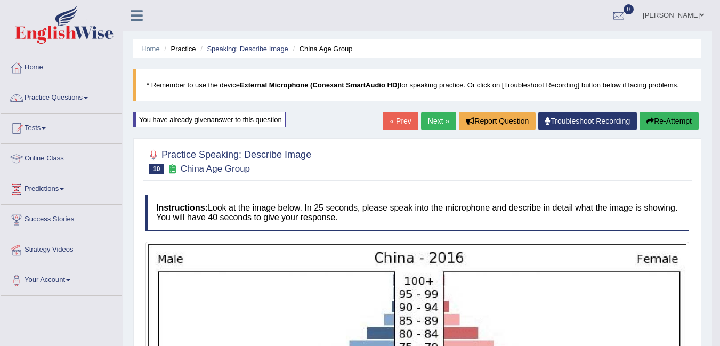
click at [88, 98] on span at bounding box center [86, 98] width 4 height 2
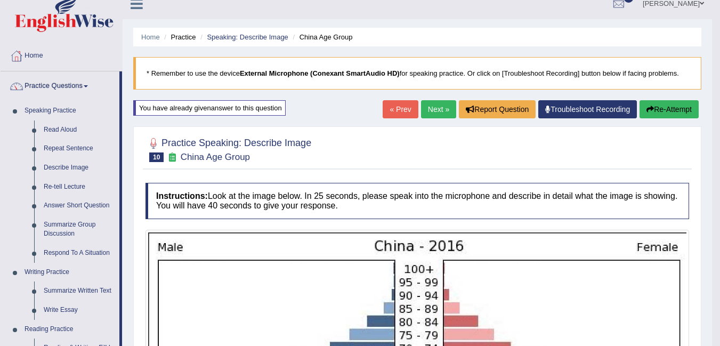
scroll to position [11, 0]
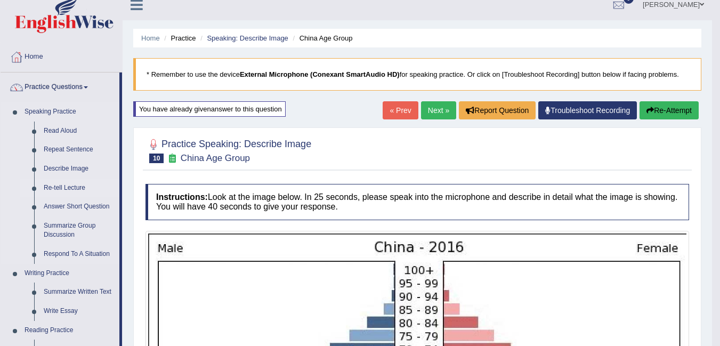
click at [79, 187] on link "Re-tell Lecture" at bounding box center [79, 188] width 81 height 19
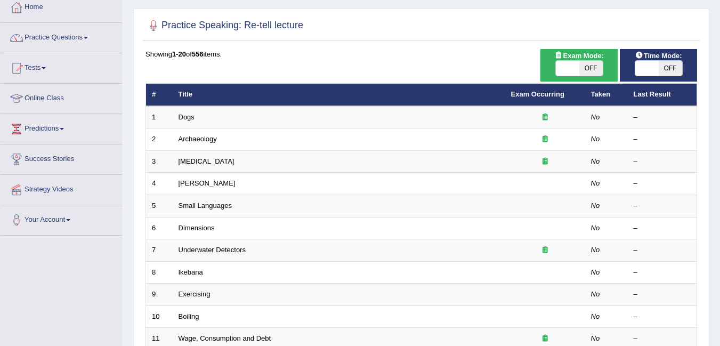
scroll to position [57, 0]
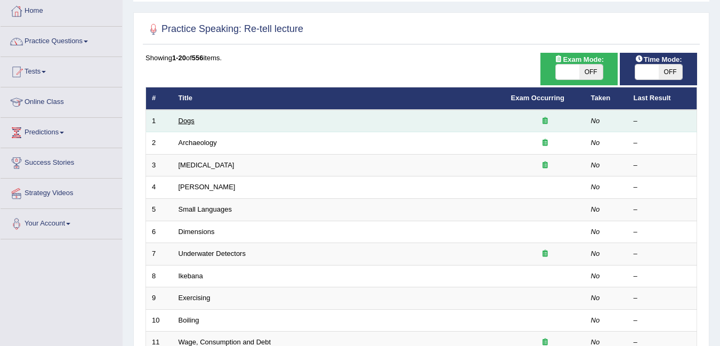
click at [182, 123] on link "Dogs" at bounding box center [187, 121] width 16 height 8
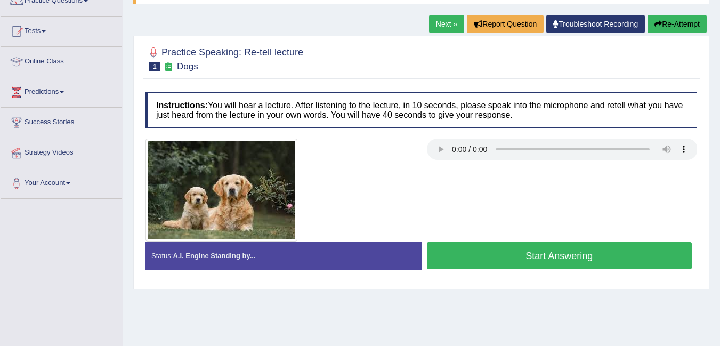
scroll to position [98, 0]
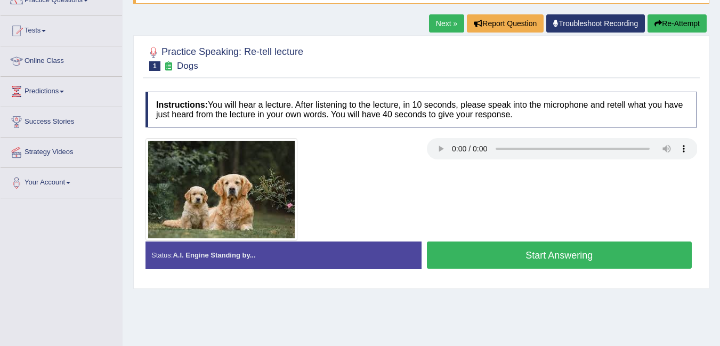
click at [583, 255] on button "Start Answering" at bounding box center [560, 255] width 266 height 27
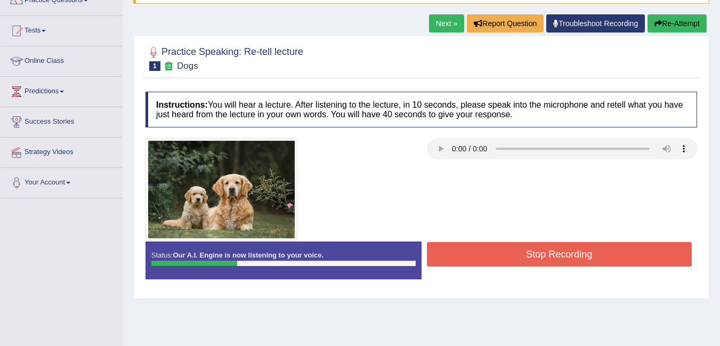
click at [630, 262] on button "Stop Recording" at bounding box center [560, 254] width 266 height 25
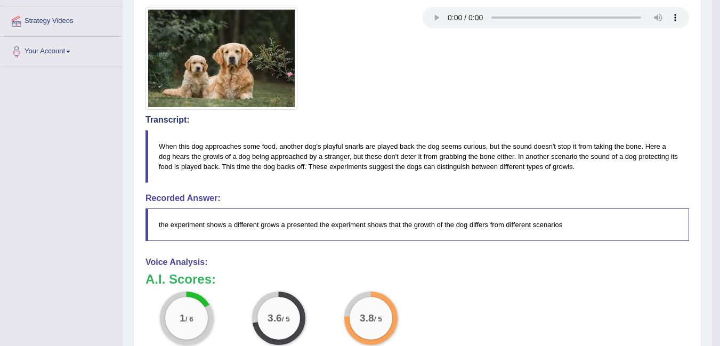
scroll to position [229, 0]
